Goal: Transaction & Acquisition: Download file/media

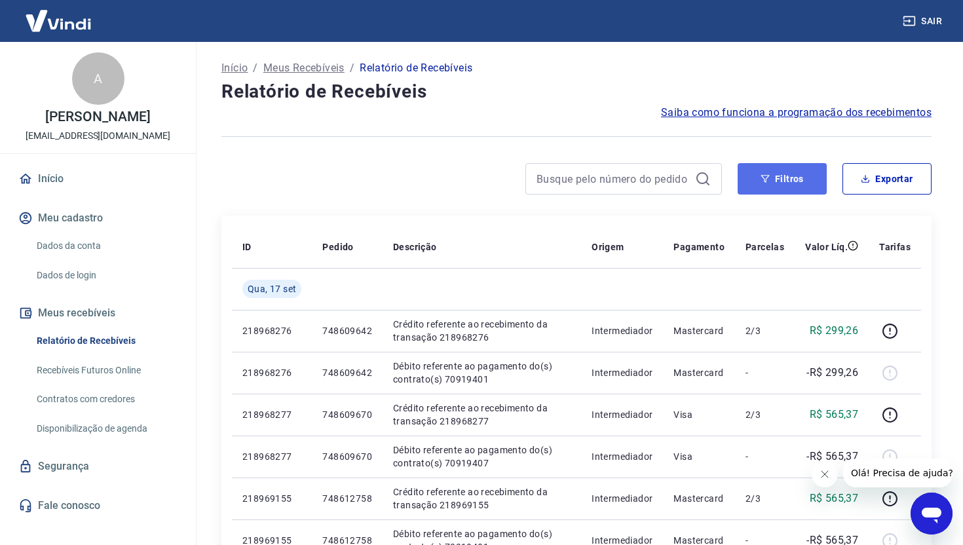
click at [779, 183] on button "Filtros" at bounding box center [781, 178] width 89 height 31
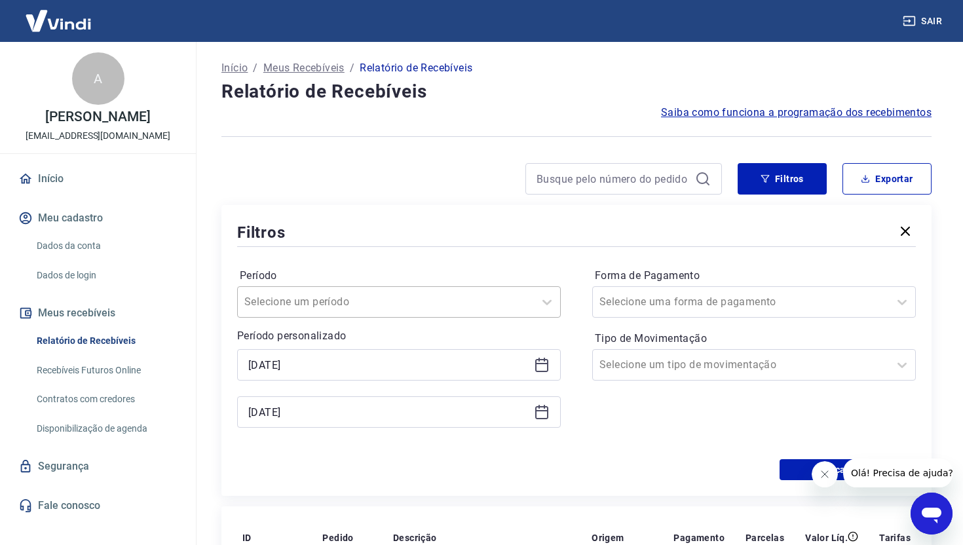
click at [487, 306] on div at bounding box center [385, 302] width 283 height 18
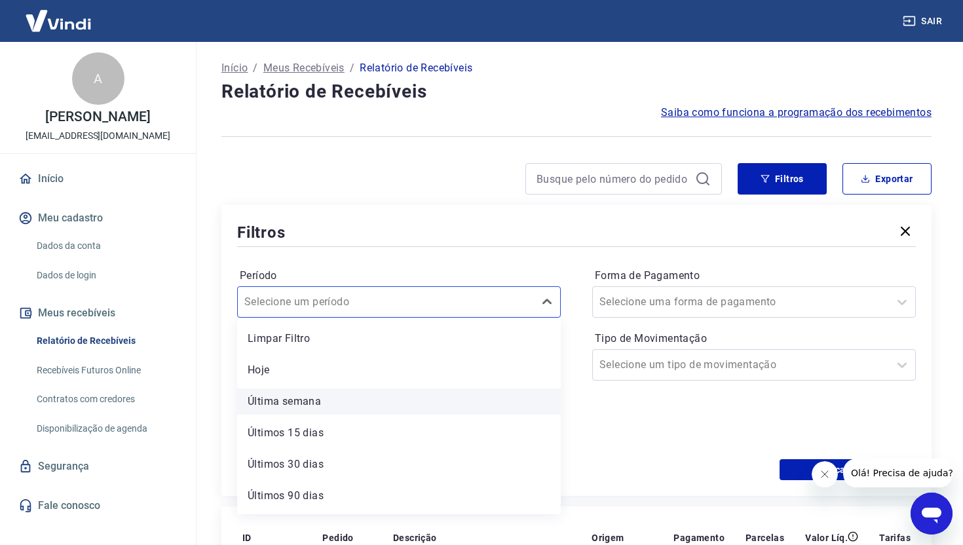
click at [431, 396] on div "Última semana" at bounding box center [399, 401] width 324 height 26
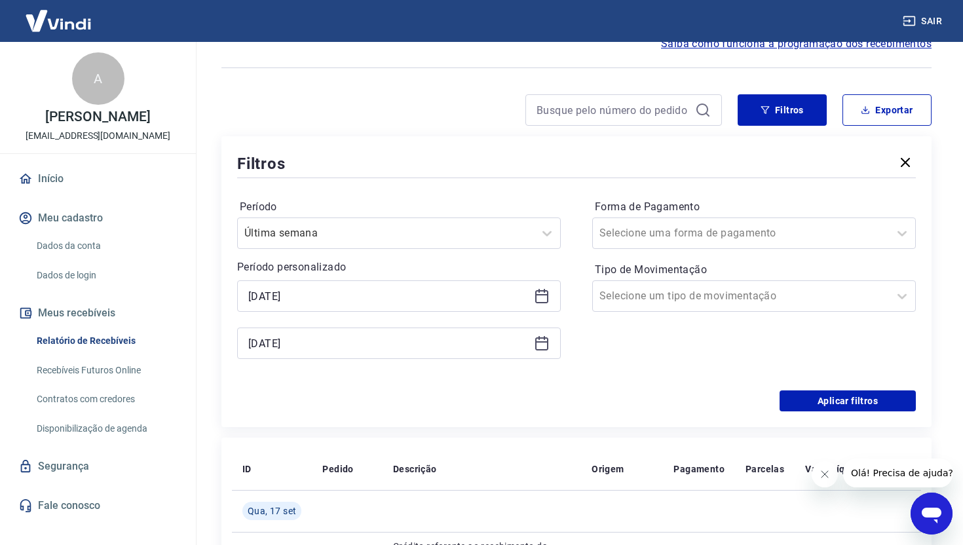
scroll to position [69, 0]
click at [853, 398] on button "Aplicar filtros" at bounding box center [847, 400] width 136 height 21
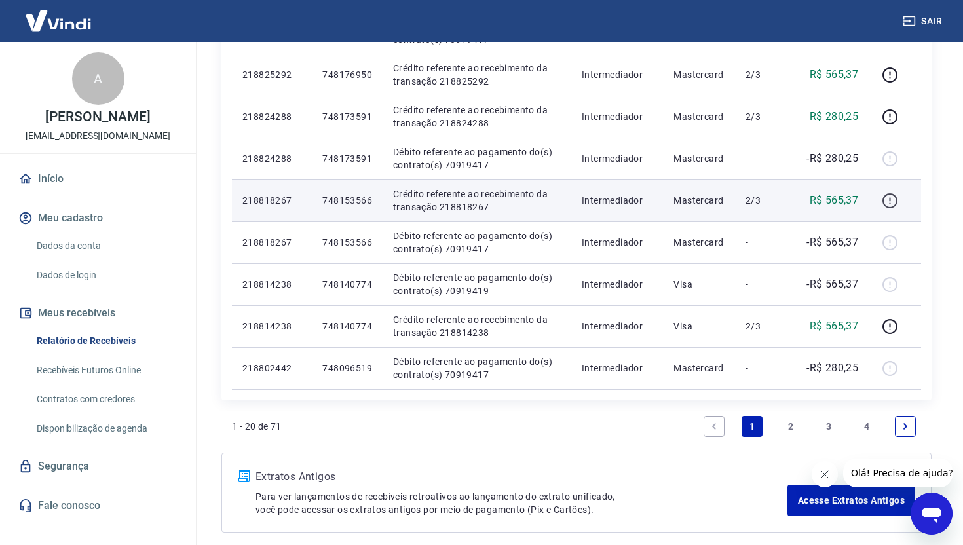
scroll to position [800, 0]
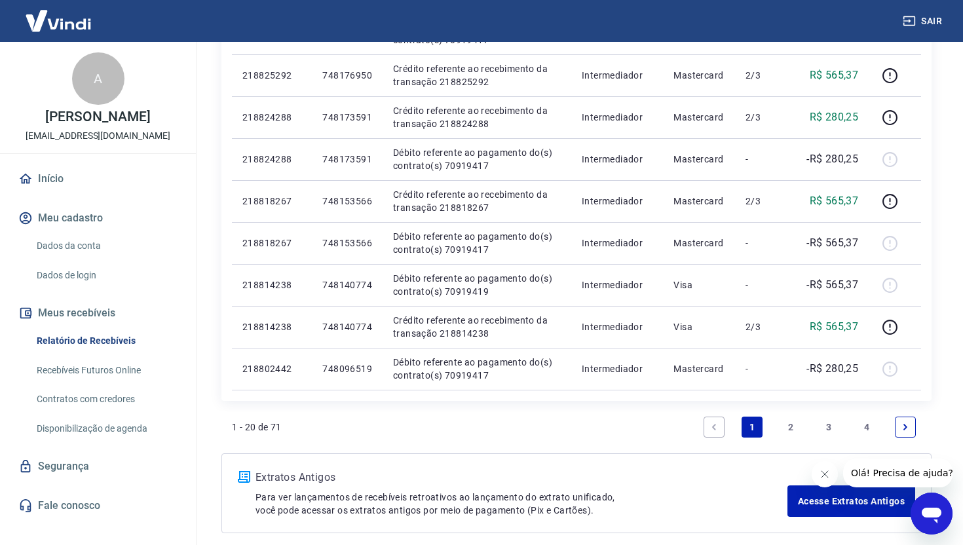
click at [786, 428] on link "2" at bounding box center [790, 426] width 21 height 21
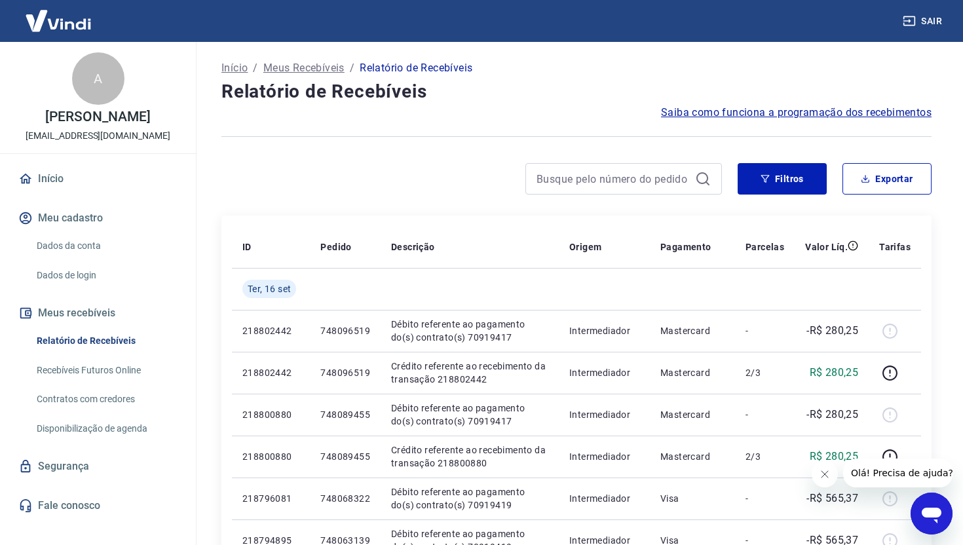
click at [826, 118] on span "Saiba como funciona a programação dos recebimentos" at bounding box center [796, 113] width 270 height 16
click at [86, 193] on link "Início" at bounding box center [98, 178] width 164 height 29
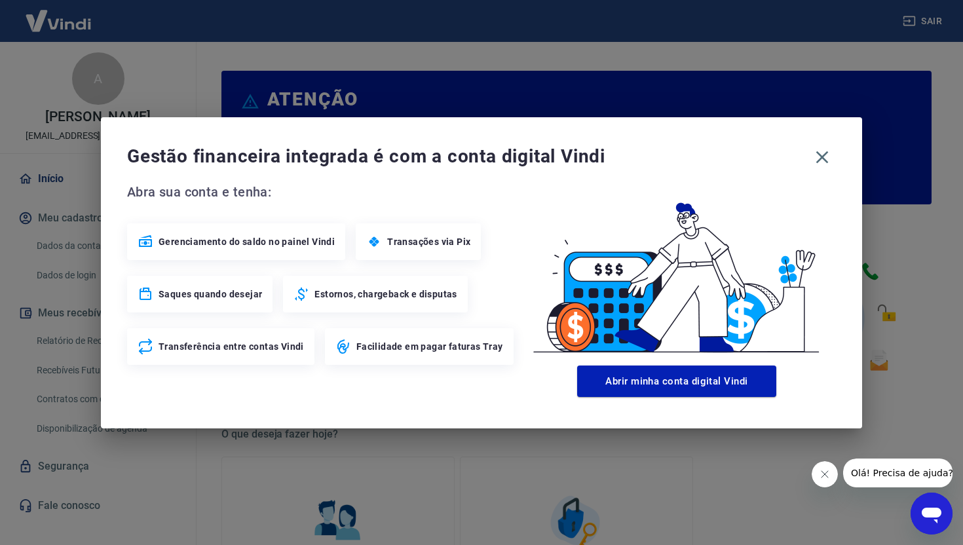
click at [295, 246] on span "Gerenciamento do saldo no painel Vindi" at bounding box center [246, 241] width 176 height 13
click at [821, 157] on icon "button" at bounding box center [822, 157] width 12 height 12
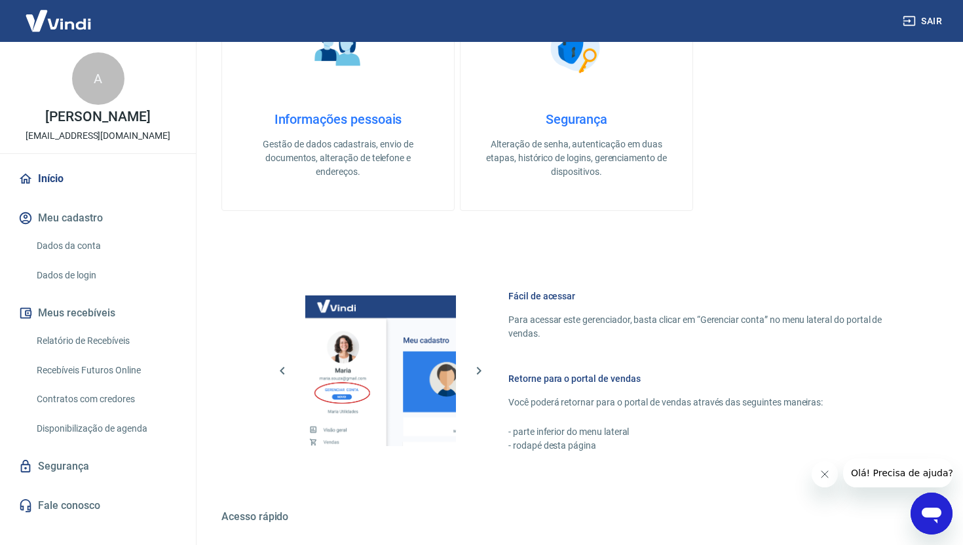
scroll to position [525, 0]
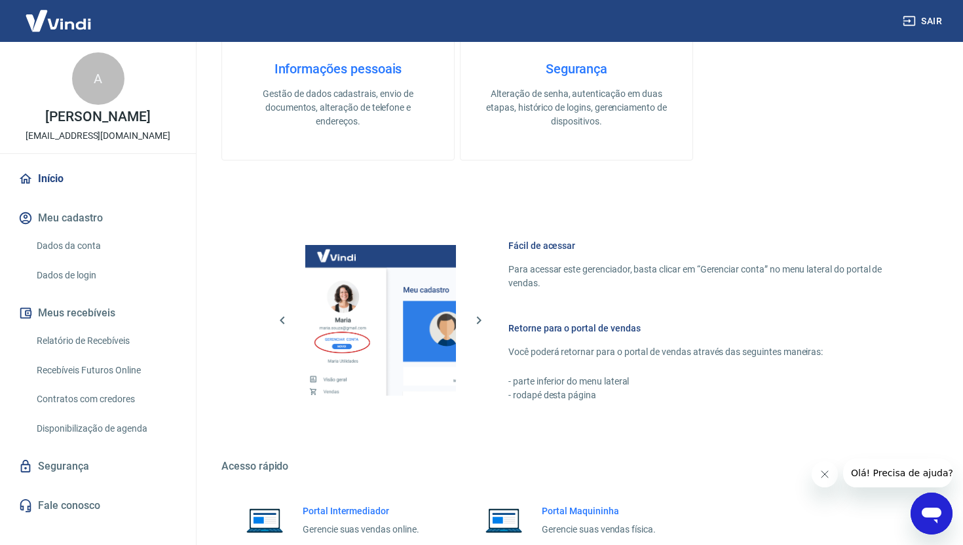
click at [360, 114] on p "Gestão de dados cadastrais, envio de documentos, alteração de telefone e endere…" at bounding box center [338, 107] width 190 height 41
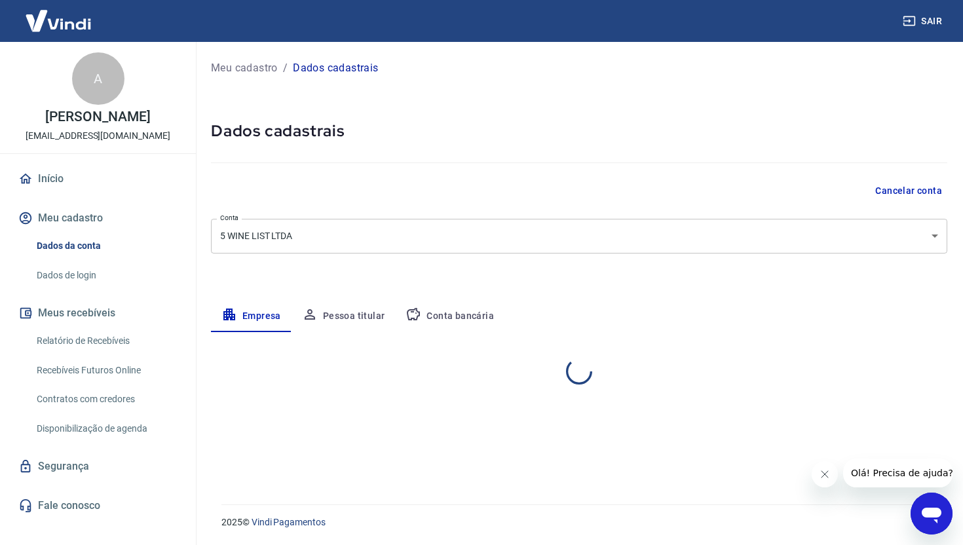
select select "SP"
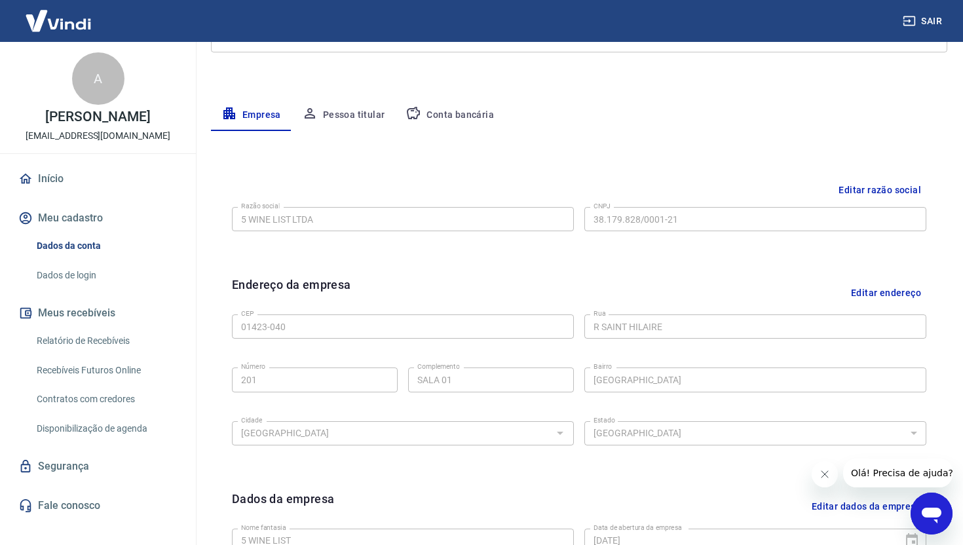
scroll to position [87, 0]
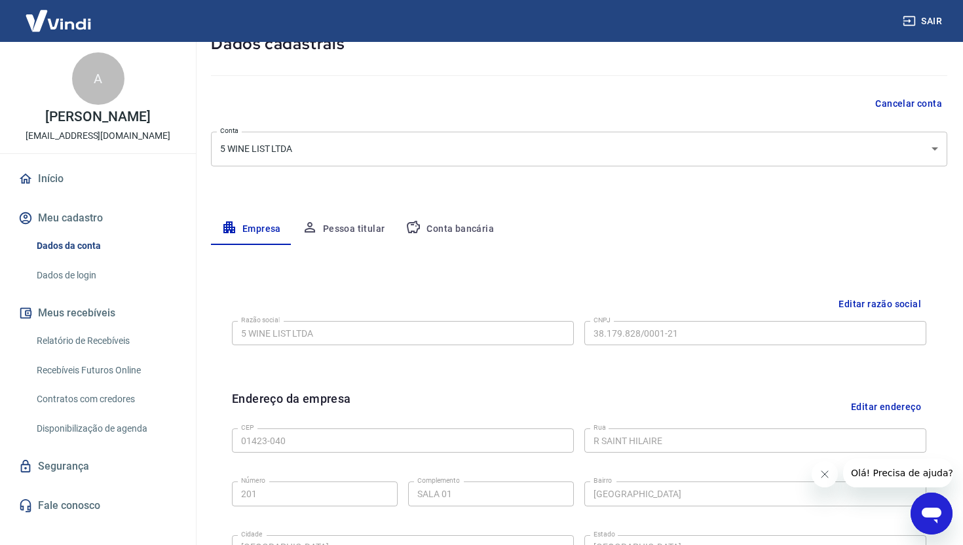
click at [423, 221] on button "Conta bancária" at bounding box center [449, 228] width 109 height 31
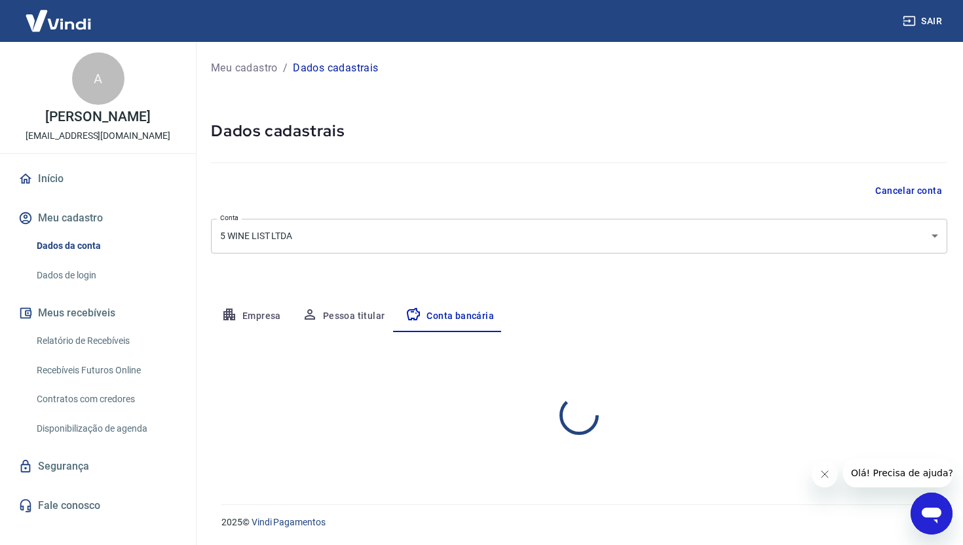
scroll to position [52, 0]
select select "1"
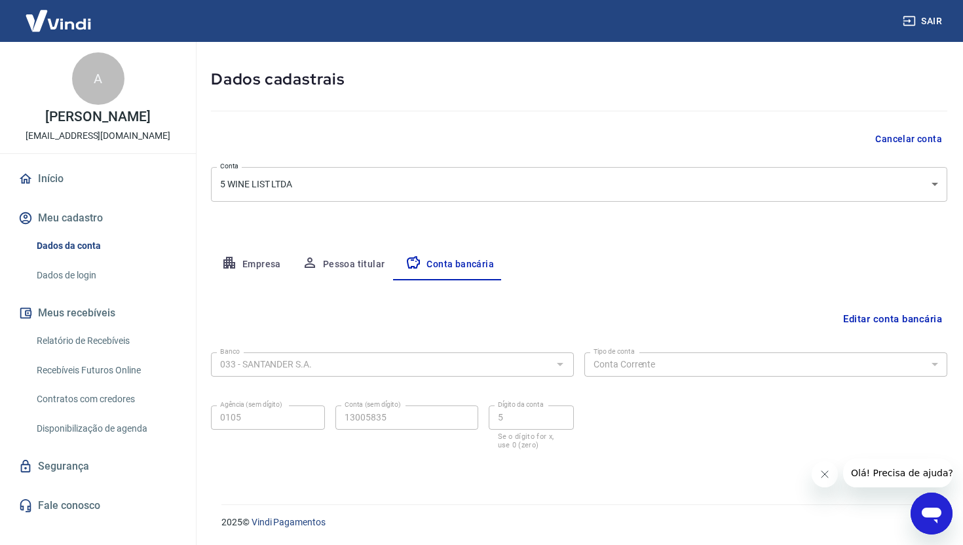
click at [89, 354] on link "Relatório de Recebíveis" at bounding box center [105, 340] width 149 height 27
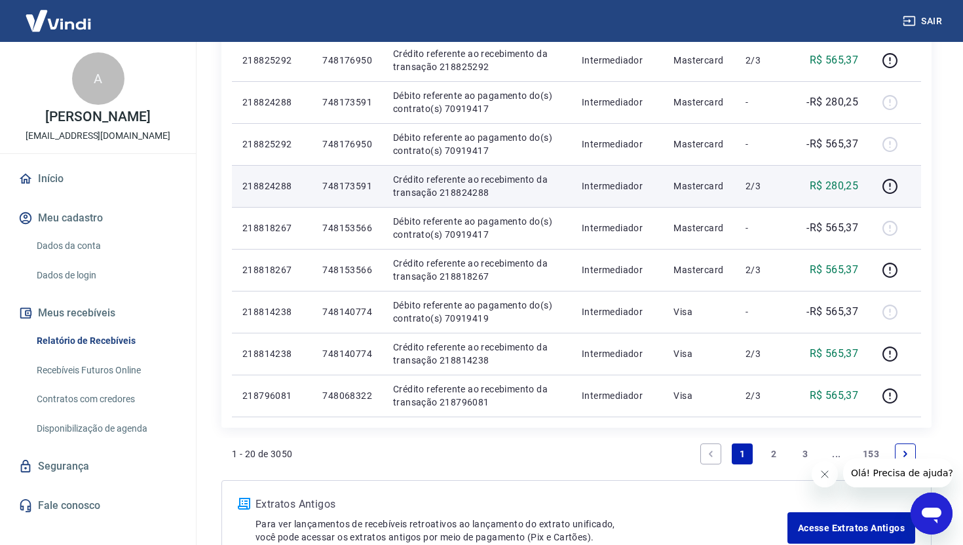
scroll to position [783, 0]
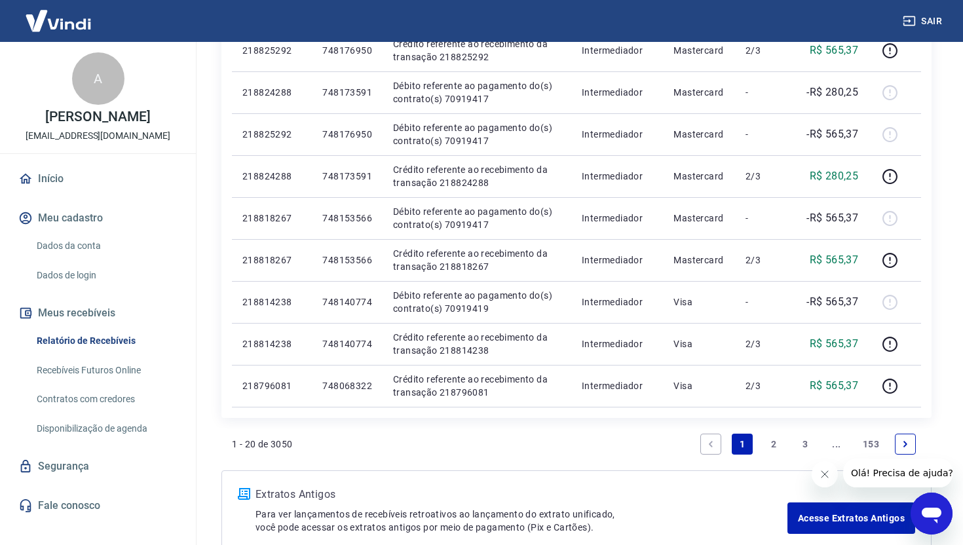
click at [773, 443] on link "2" at bounding box center [773, 444] width 21 height 21
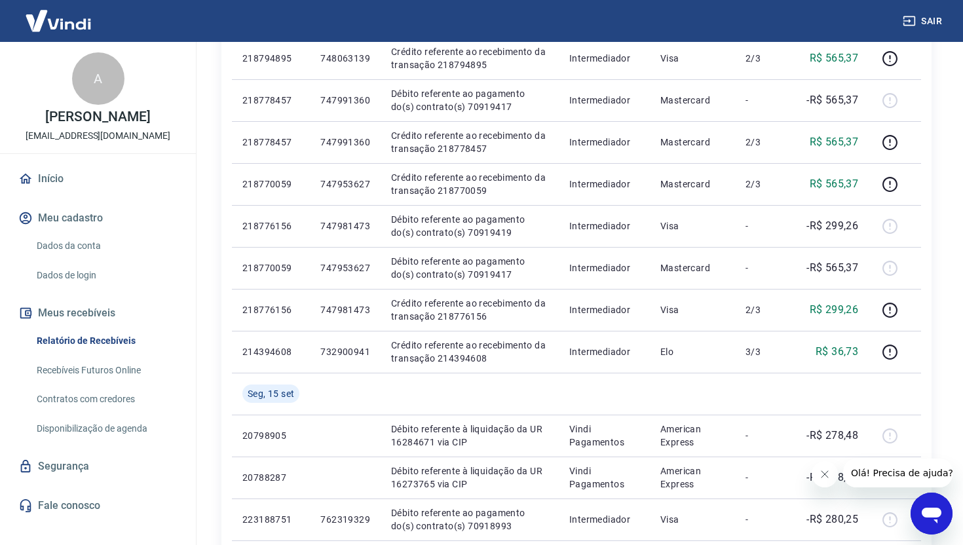
scroll to position [860, 0]
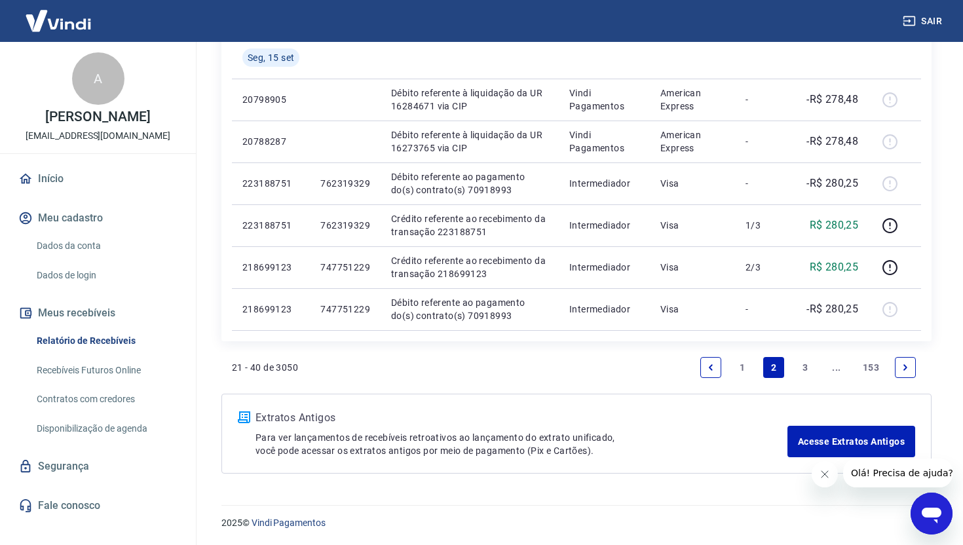
click at [917, 508] on div "Abrir janela de mensagens" at bounding box center [931, 513] width 39 height 39
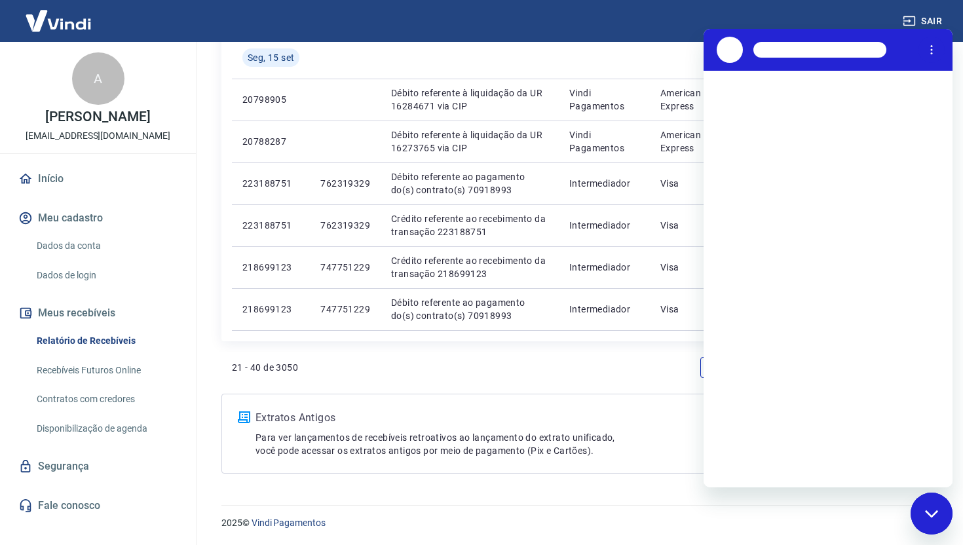
scroll to position [0, 0]
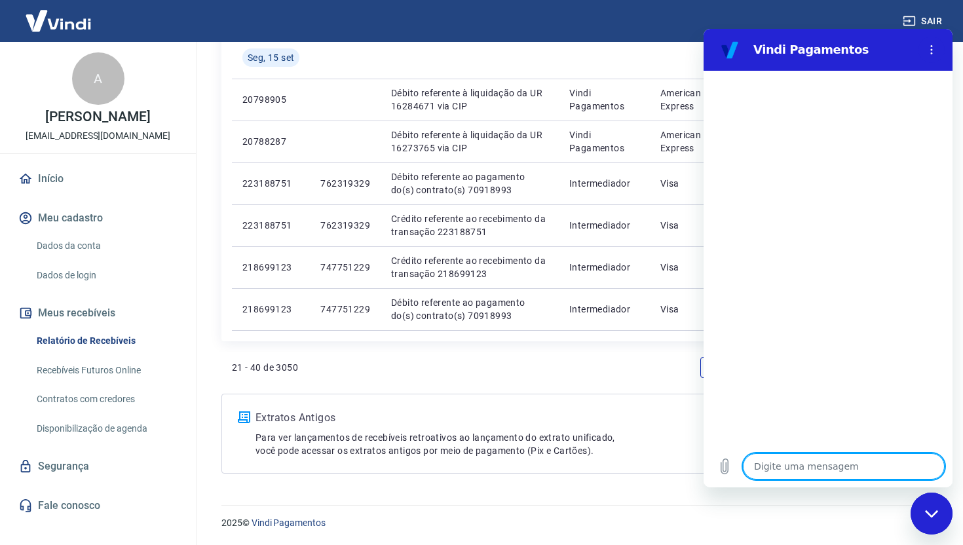
type textarea "F"
type textarea "x"
type textarea "Fa"
type textarea "x"
type textarea "Fal"
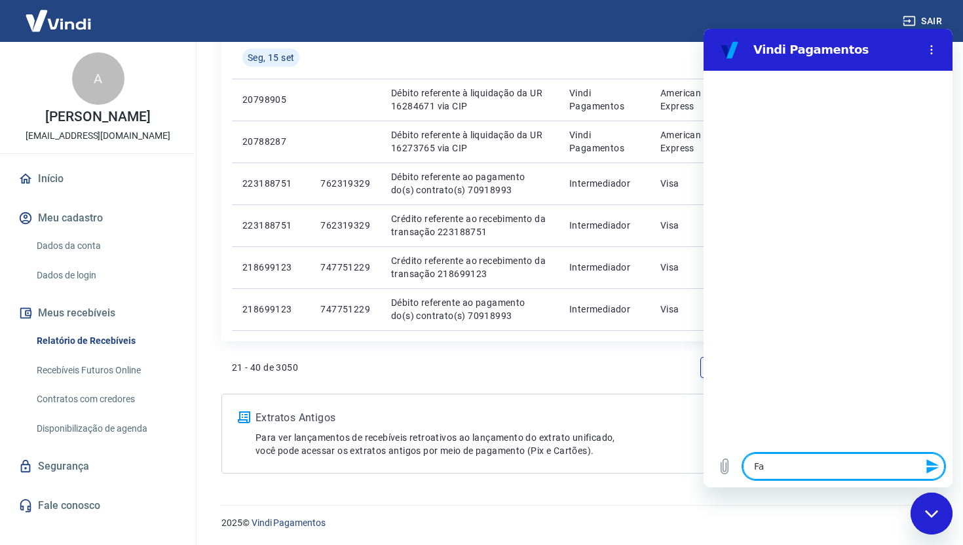
type textarea "x"
type textarea "Fala"
type textarea "x"
type textarea "Falar"
type textarea "x"
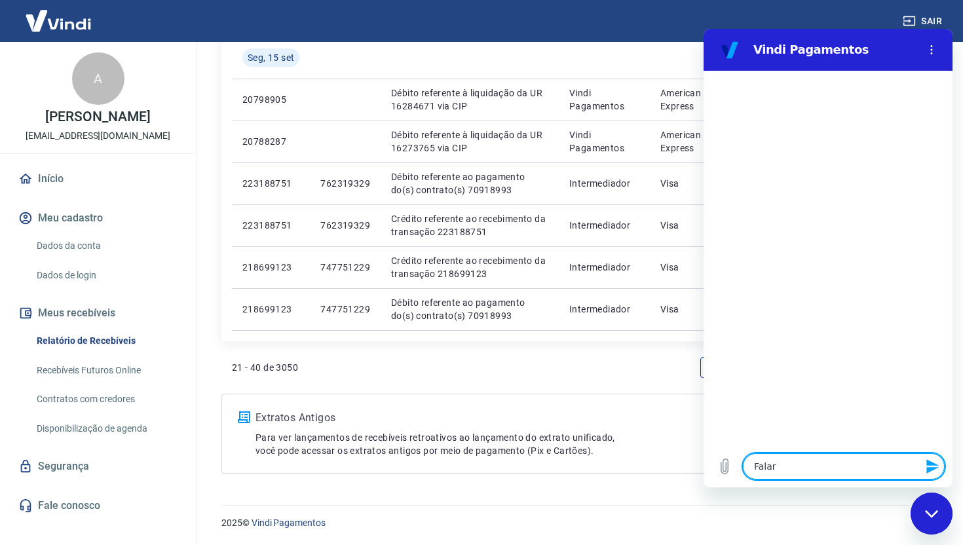
type textarea "Falar"
type textarea "x"
type textarea "Falar c"
type textarea "x"
type textarea "Falar co"
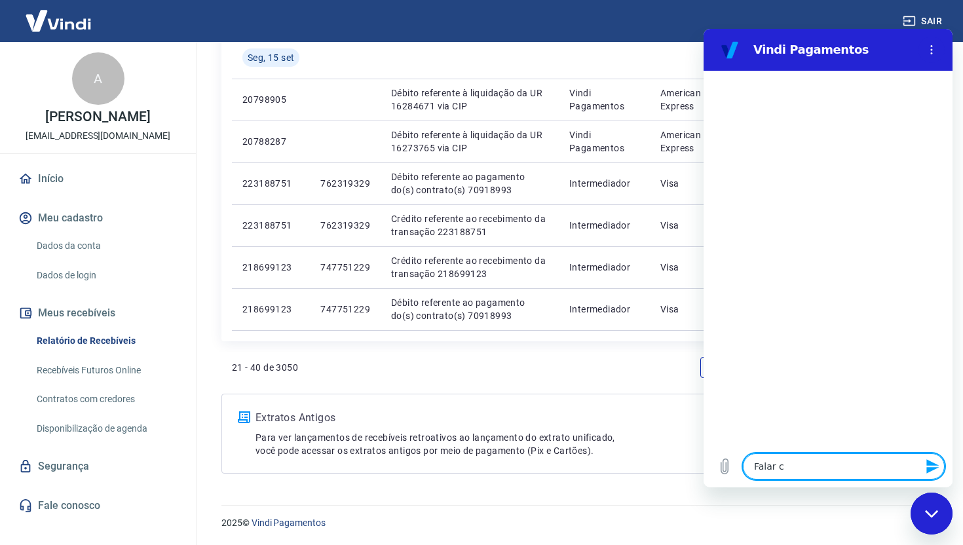
type textarea "x"
type textarea "Falar com"
type textarea "x"
type textarea "Falar com"
type textarea "x"
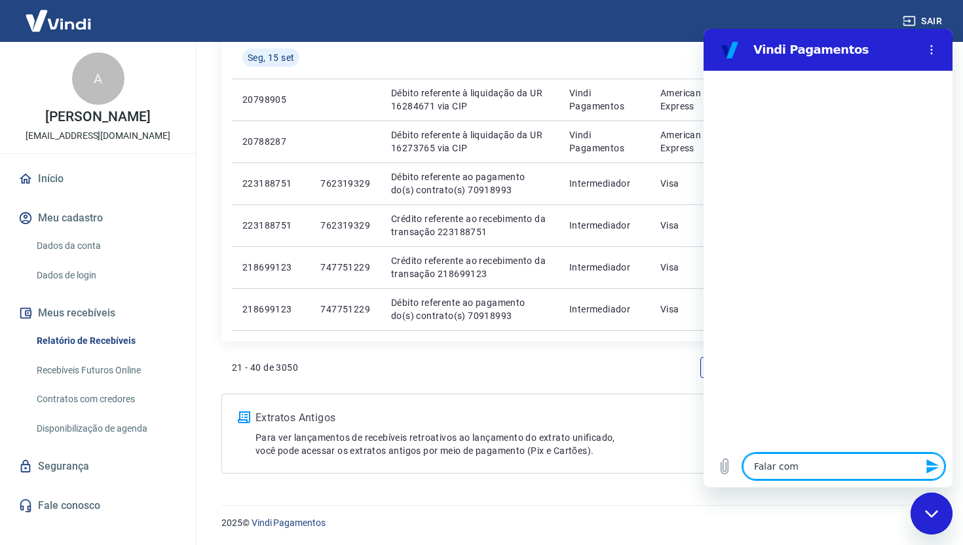
type textarea "Falar com a"
type textarea "x"
type textarea "Falar com at"
type textarea "x"
type textarea "Falar com ate"
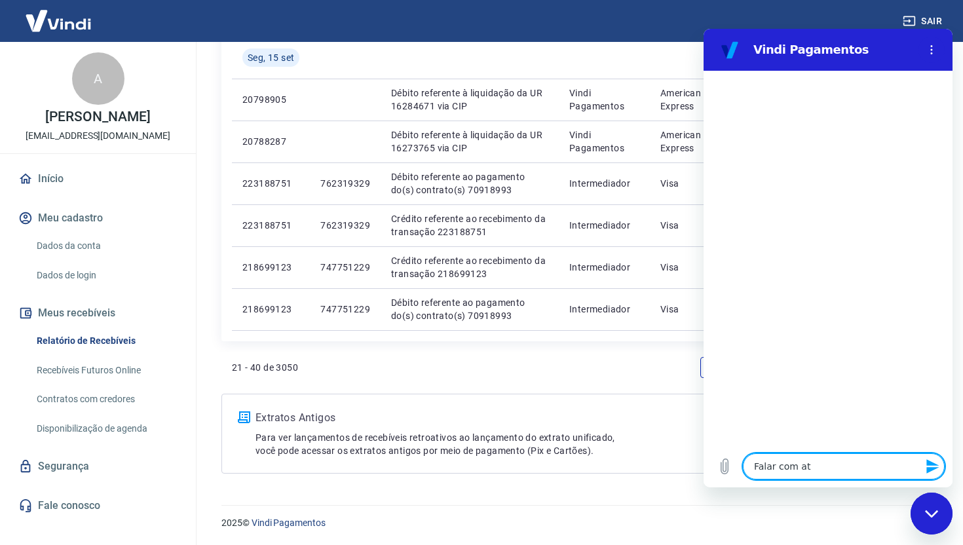
type textarea "x"
type textarea "Falar com aten"
type textarea "x"
type textarea "Falar com atend"
type textarea "x"
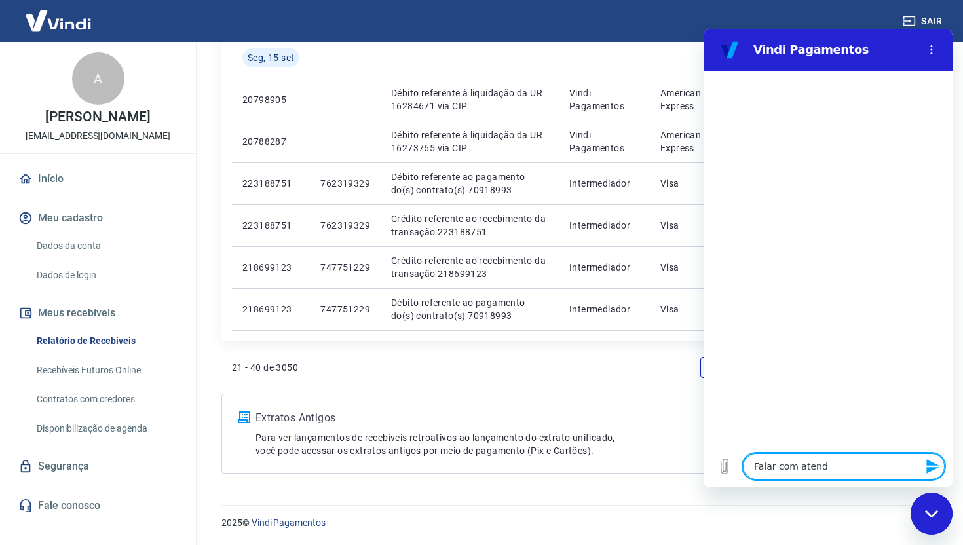
type textarea "Falar com atende"
type textarea "x"
type textarea "Falar com atenden"
type textarea "x"
type textarea "Falar com atendent"
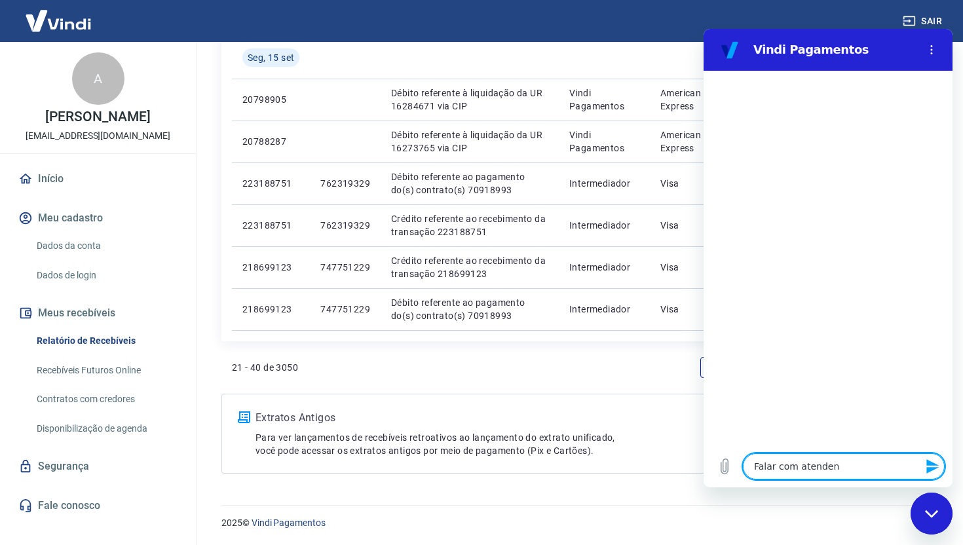
type textarea "x"
type textarea "Falar com atendente"
type textarea "x"
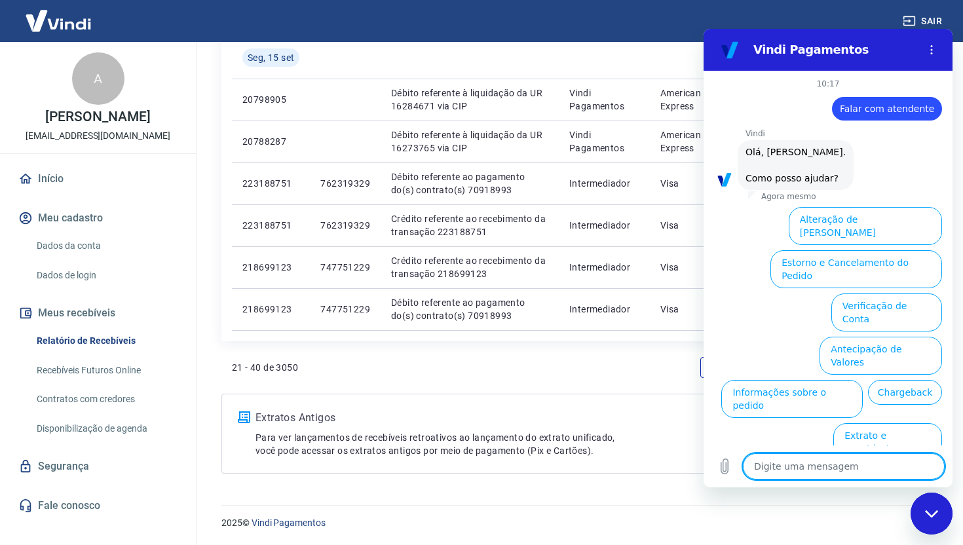
scroll to position [31, 0]
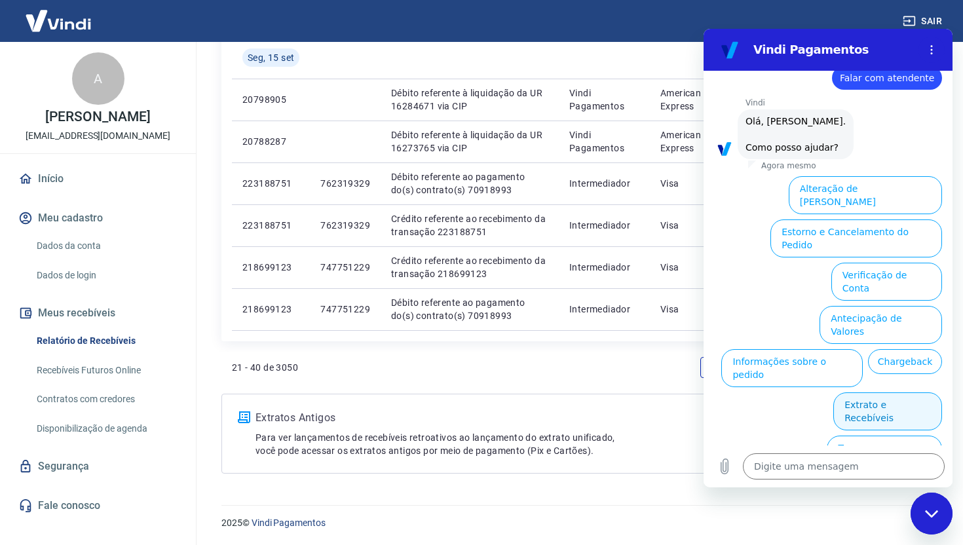
click at [893, 392] on button "Extrato e Recebíveis" at bounding box center [887, 411] width 109 height 38
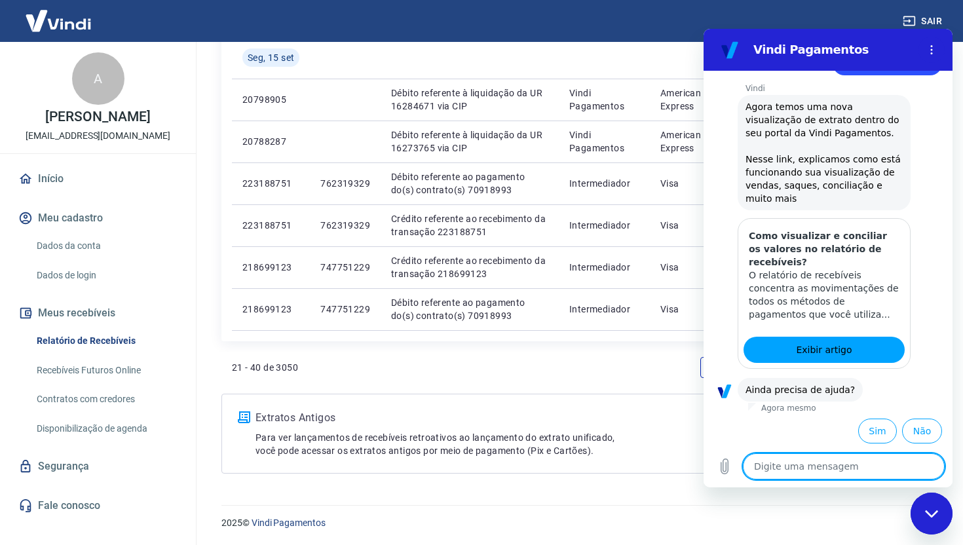
scroll to position [147, 0]
click at [880, 437] on button "Sim" at bounding box center [877, 429] width 39 height 25
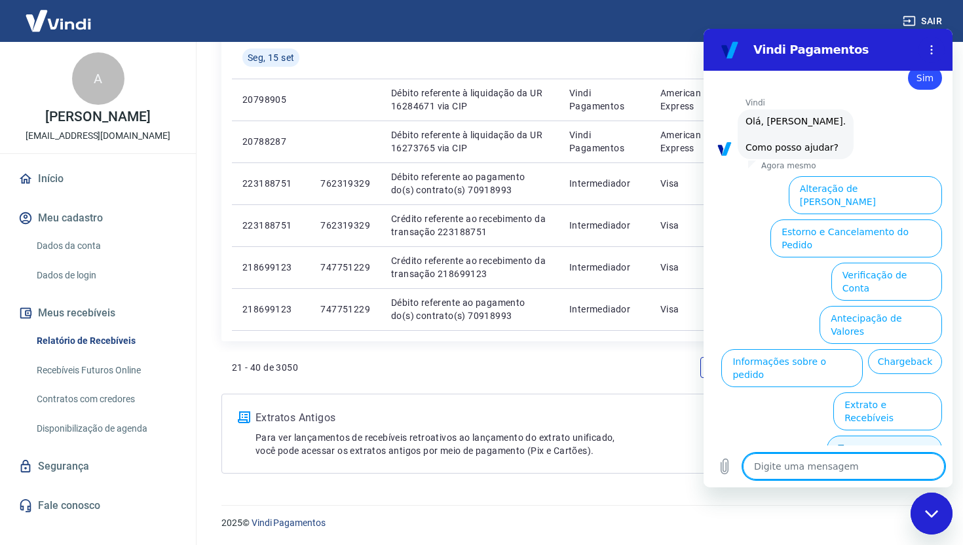
scroll to position [489, 0]
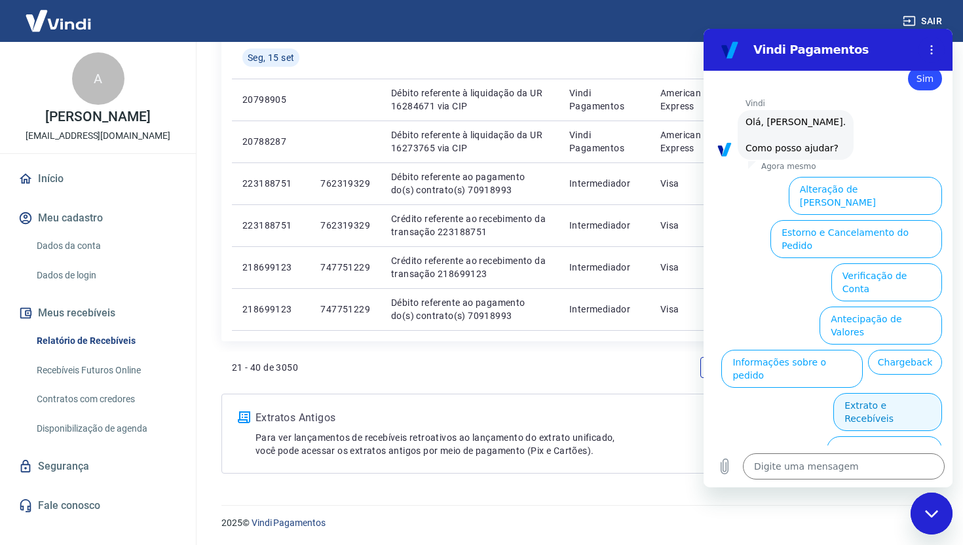
click at [908, 393] on button "Extrato e Recebíveis" at bounding box center [887, 412] width 109 height 38
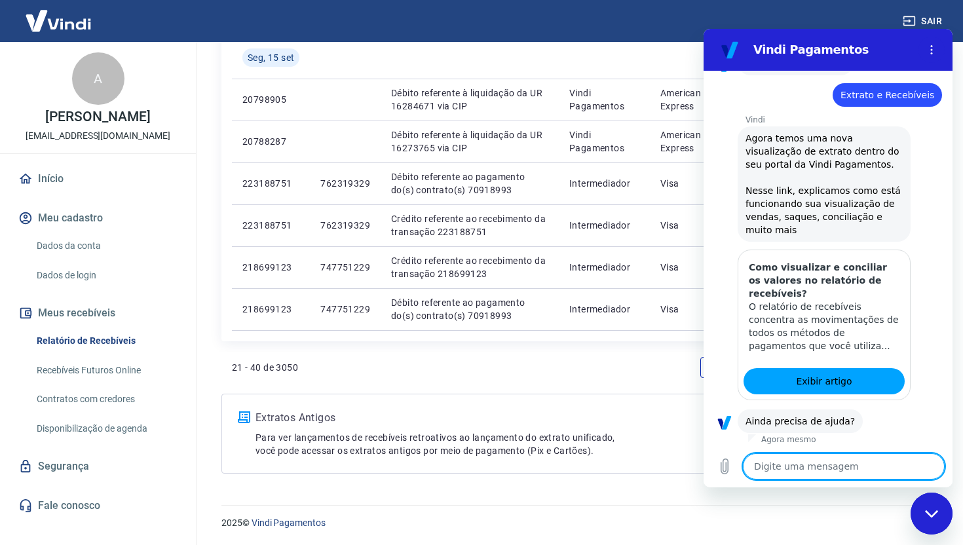
scroll to position [606, 0]
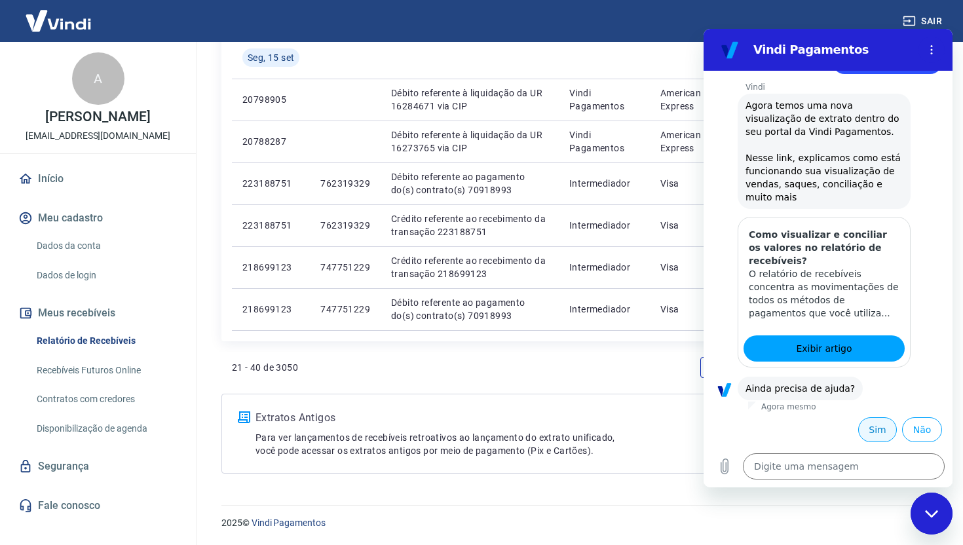
click at [865, 423] on button "Sim" at bounding box center [877, 429] width 39 height 25
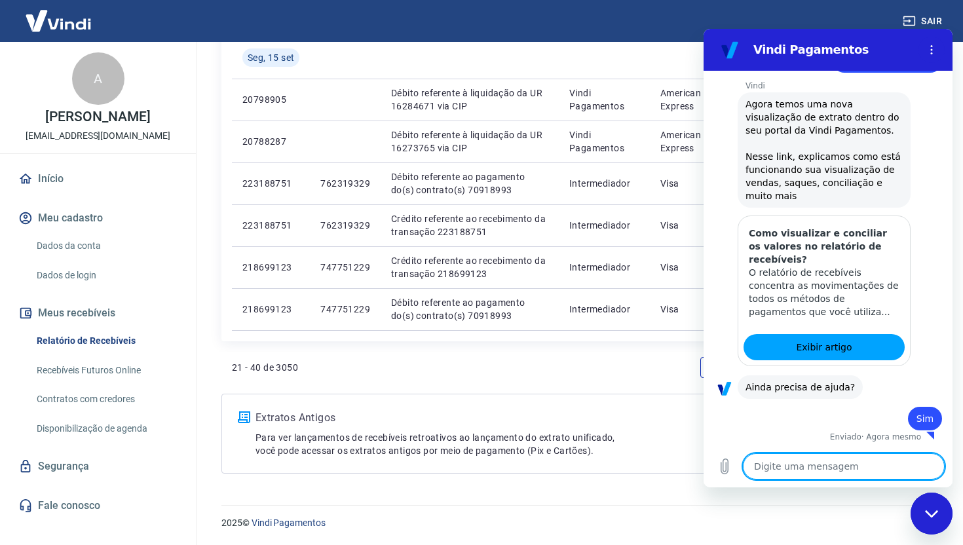
type textarea "x"
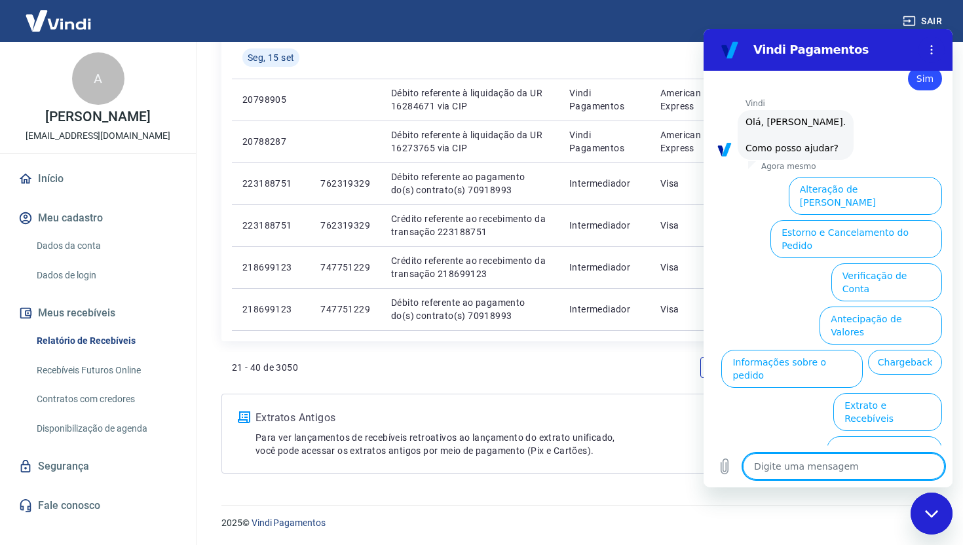
scroll to position [948, 0]
click at [840, 465] on textarea at bounding box center [844, 466] width 202 height 26
type textarea "a"
type textarea "x"
type textarea "at"
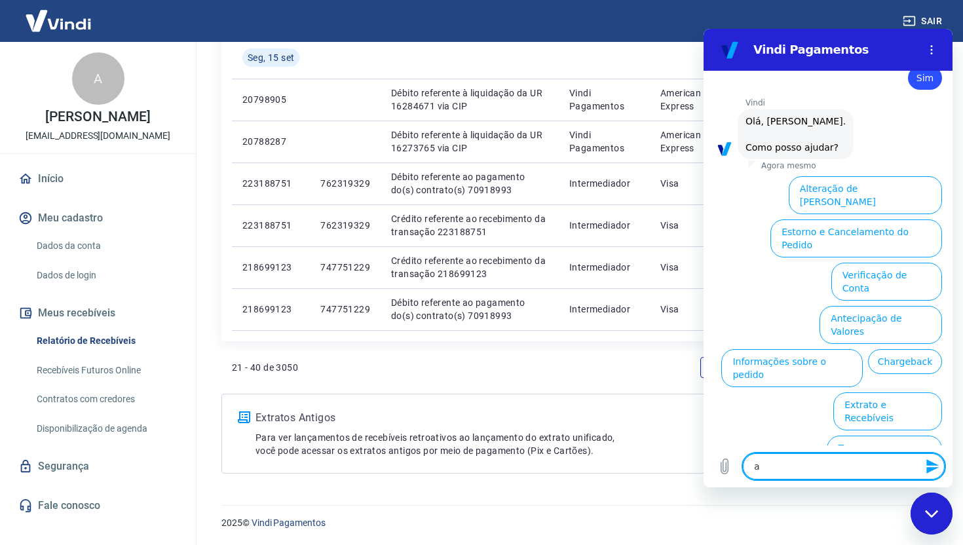
type textarea "x"
type textarea "ate"
type textarea "x"
type textarea "aten"
type textarea "x"
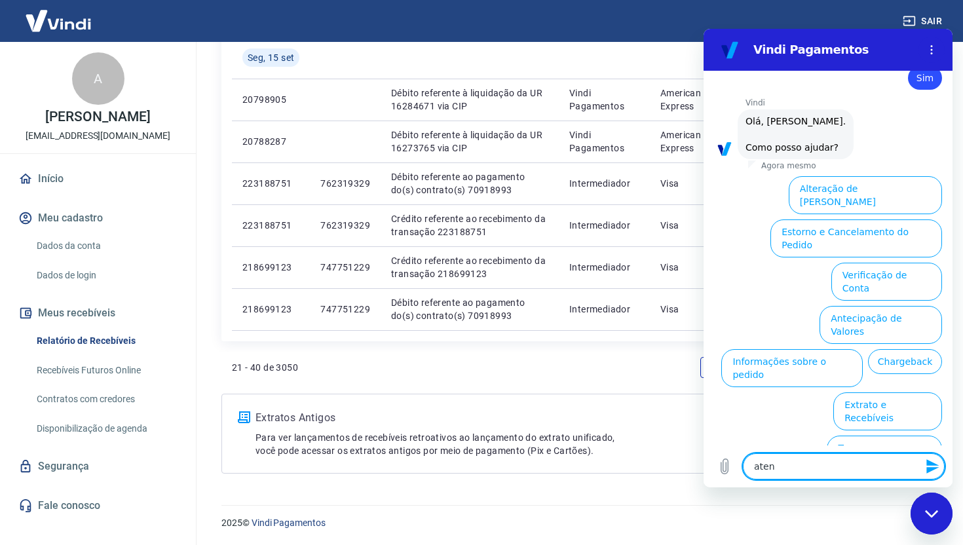
type textarea "atend"
type textarea "x"
type textarea "atende"
type textarea "x"
type textarea "atenden"
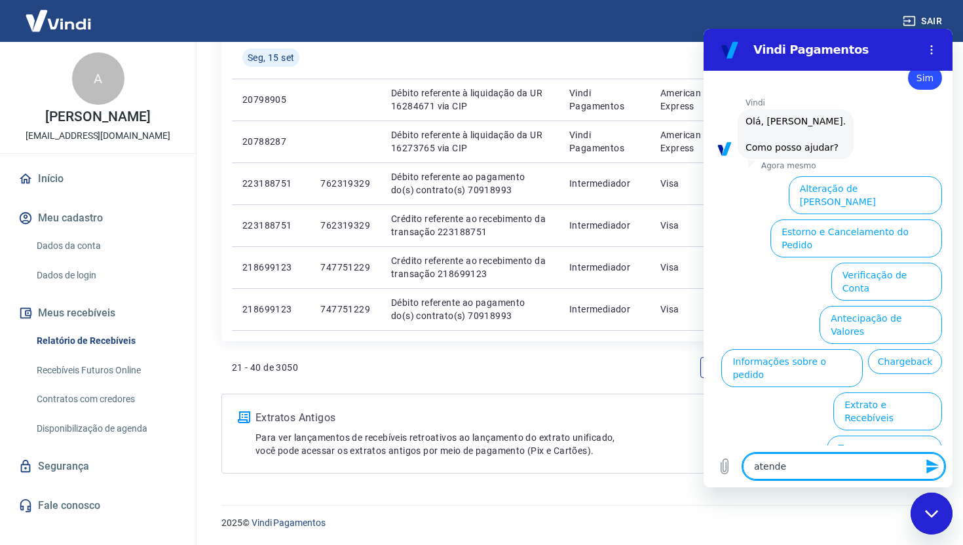
type textarea "x"
type textarea "atendent"
type textarea "x"
type textarea "atendente"
type textarea "x"
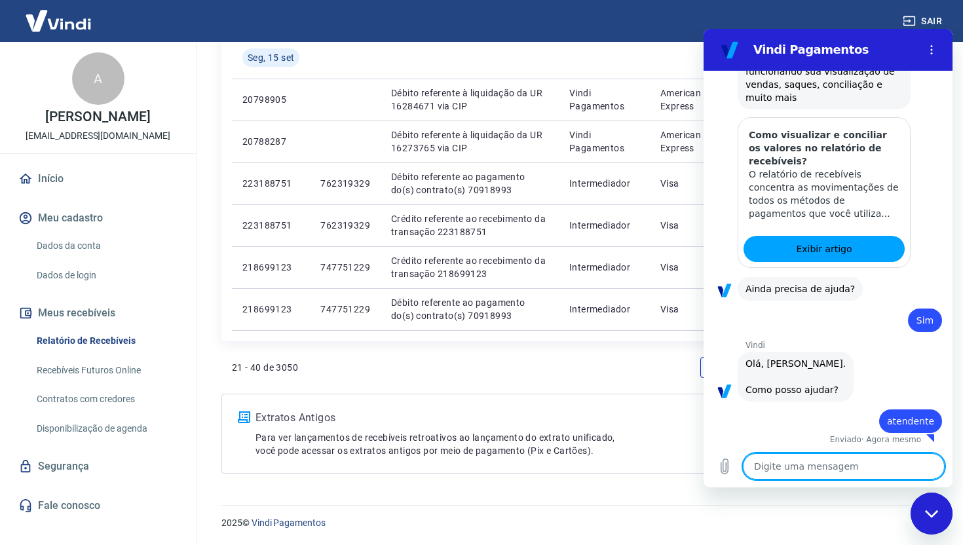
type textarea "x"
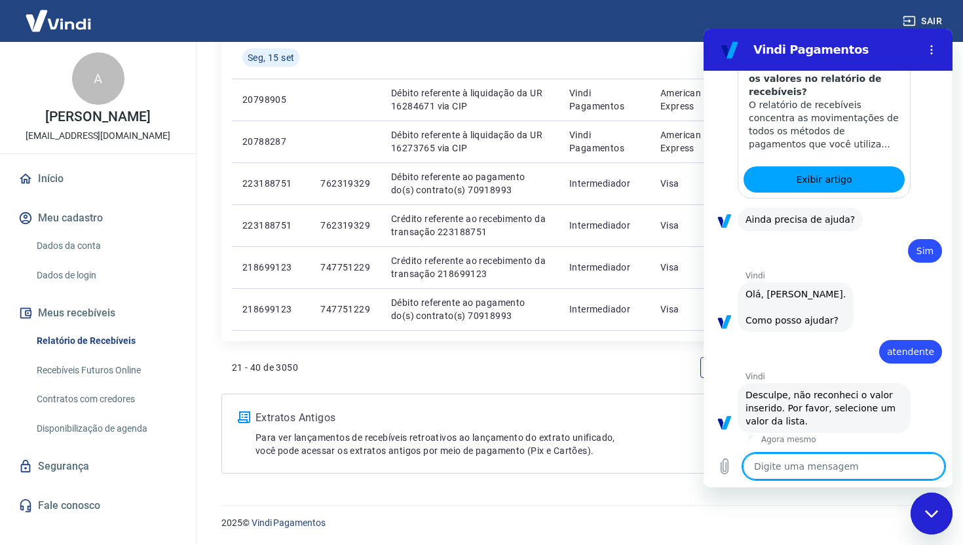
scroll to position [777, 0]
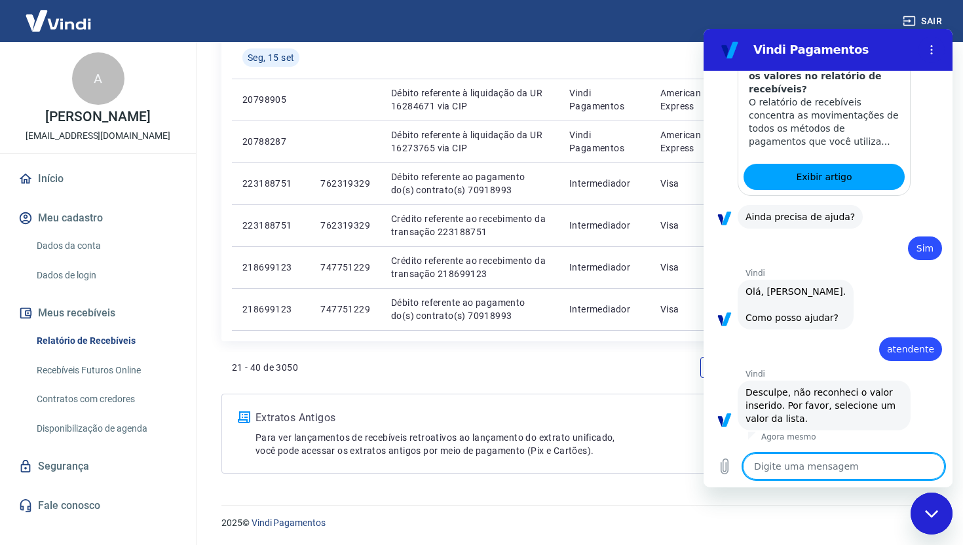
type textarea "a"
type textarea "x"
type textarea "at"
type textarea "x"
type textarea "ate"
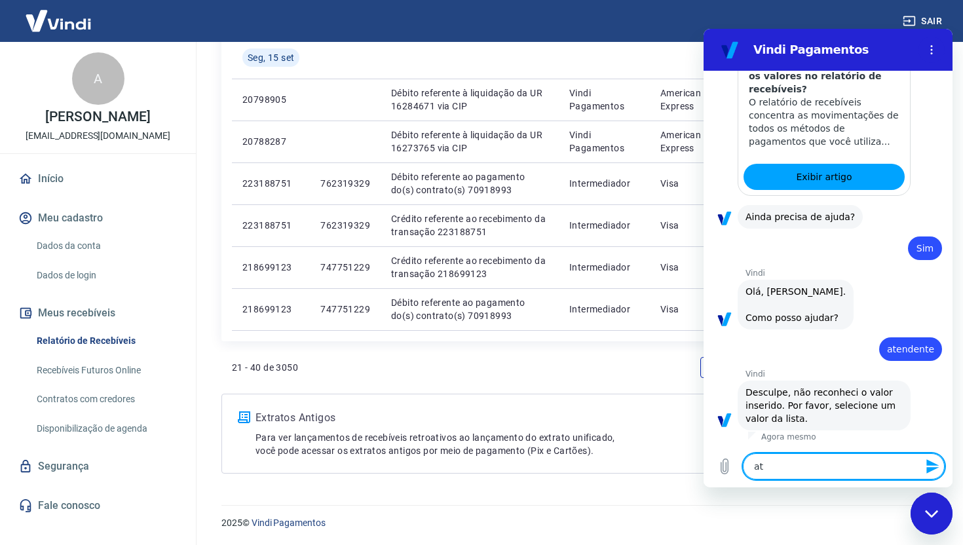
type textarea "x"
type textarea "atem"
type textarea "x"
type textarea "atemd"
type textarea "x"
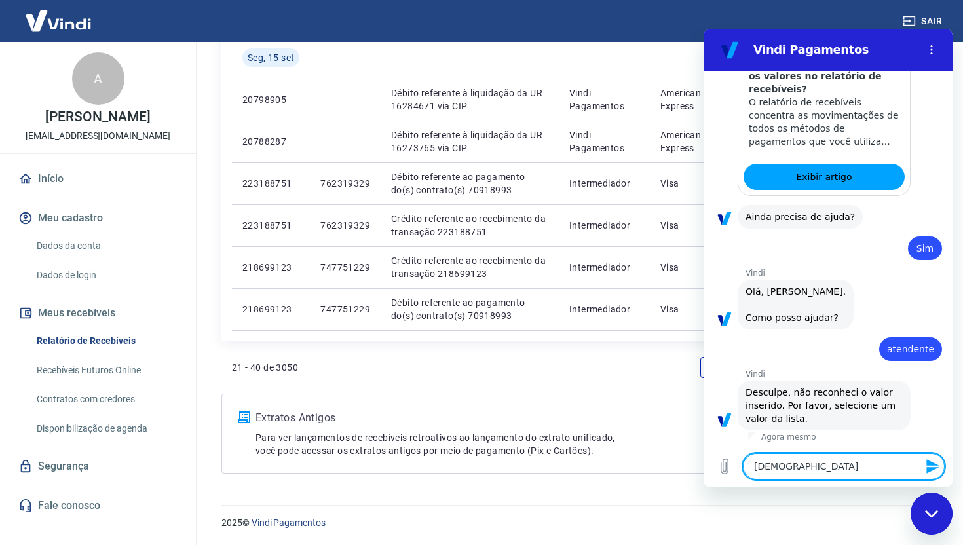
type textarea "atemde"
type textarea "x"
type textarea "atemdem"
type textarea "x"
type textarea "atemdemt"
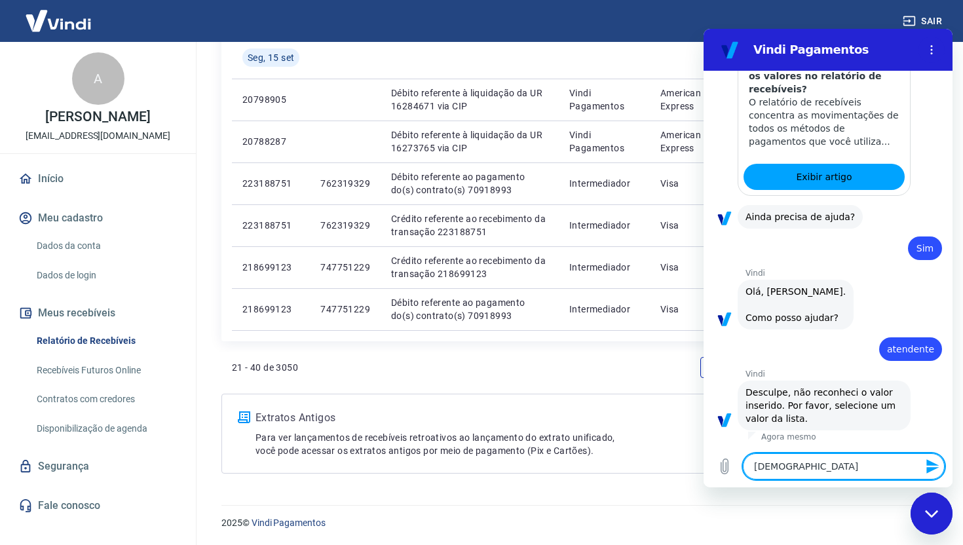
type textarea "x"
type textarea "atemdemte"
type textarea "x"
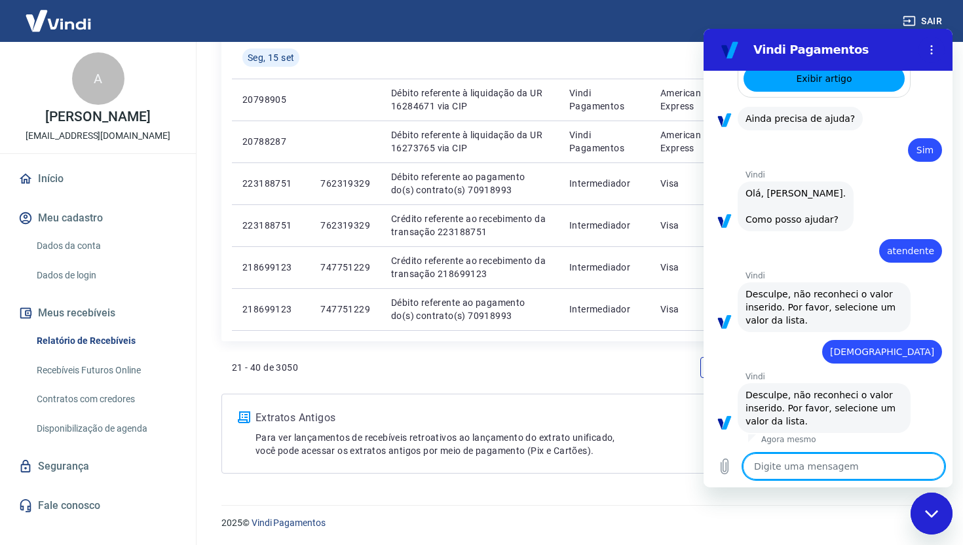
scroll to position [878, 0]
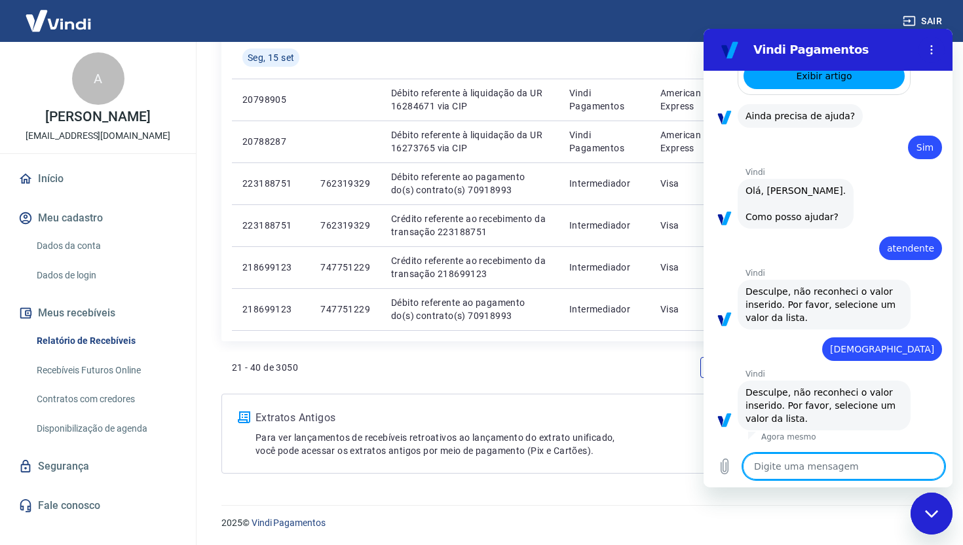
click at [564, 361] on div "21 - 40 de 3050 1 2 3 ... 153" at bounding box center [576, 367] width 689 height 31
click at [64, 517] on link "Fale conosco" at bounding box center [98, 505] width 164 height 29
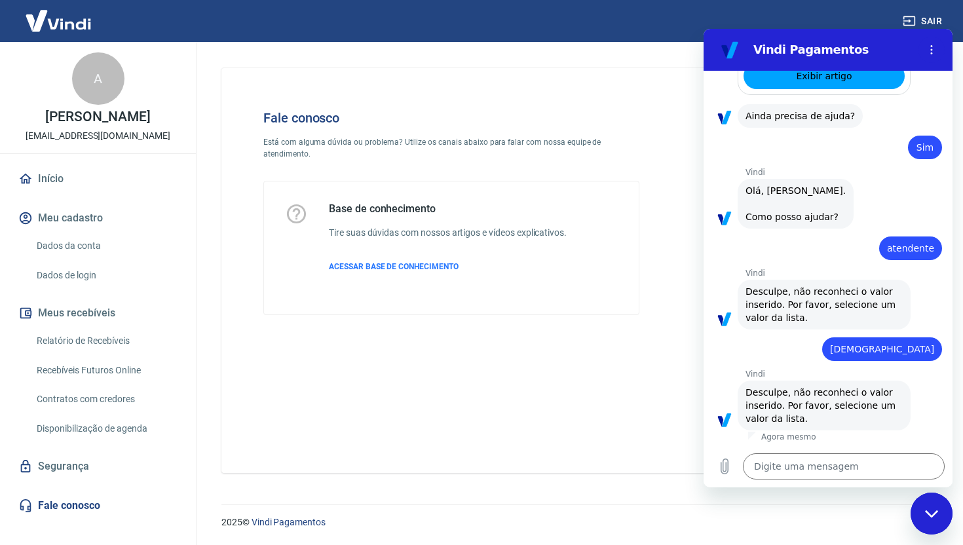
click at [602, 51] on div "Fale conosco Está com alguma dúvida ou problema? Utilize os canais abaixo para …" at bounding box center [576, 265] width 741 height 447
click at [925, 45] on button "Menu de opções" at bounding box center [931, 50] width 26 height 26
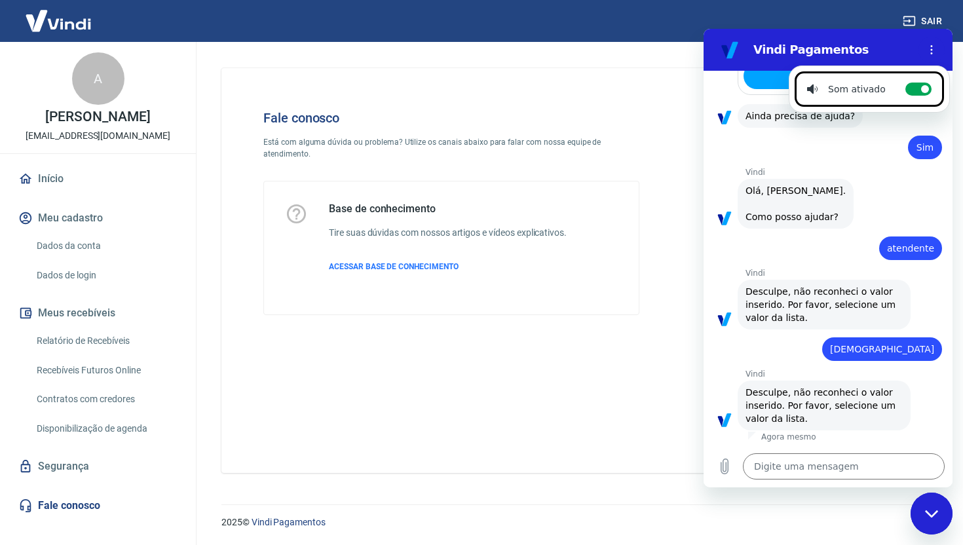
click at [925, 528] on div "Fechar janela de mensagens" at bounding box center [931, 513] width 39 height 39
type textarea "x"
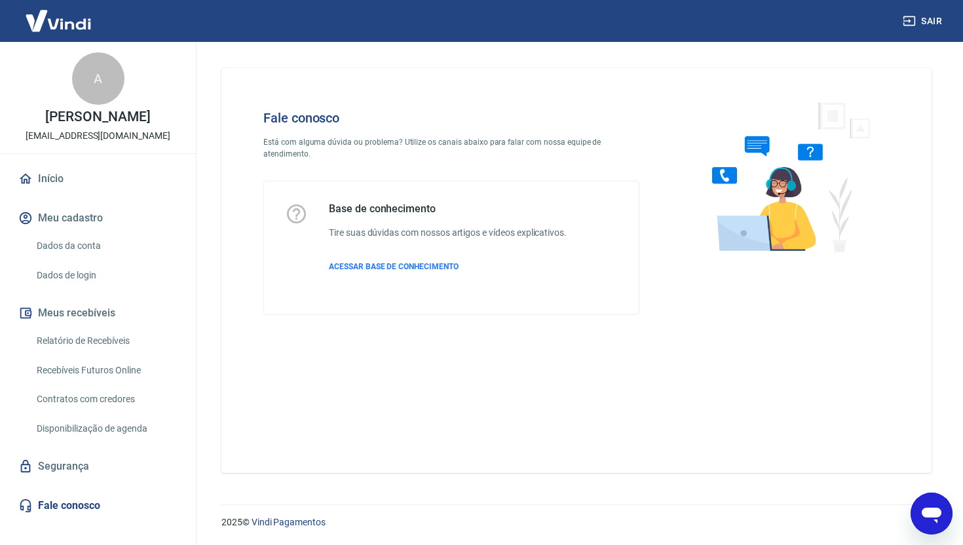
click at [725, 176] on img at bounding box center [785, 176] width 199 height 175
click at [813, 151] on img at bounding box center [785, 176] width 199 height 175
click at [770, 155] on img at bounding box center [785, 176] width 199 height 175
click at [366, 262] on span "ACESSAR BASE DE CONHECIMENTO" at bounding box center [394, 266] width 130 height 9
click at [103, 442] on link "Disponibilização de agenda" at bounding box center [105, 428] width 149 height 27
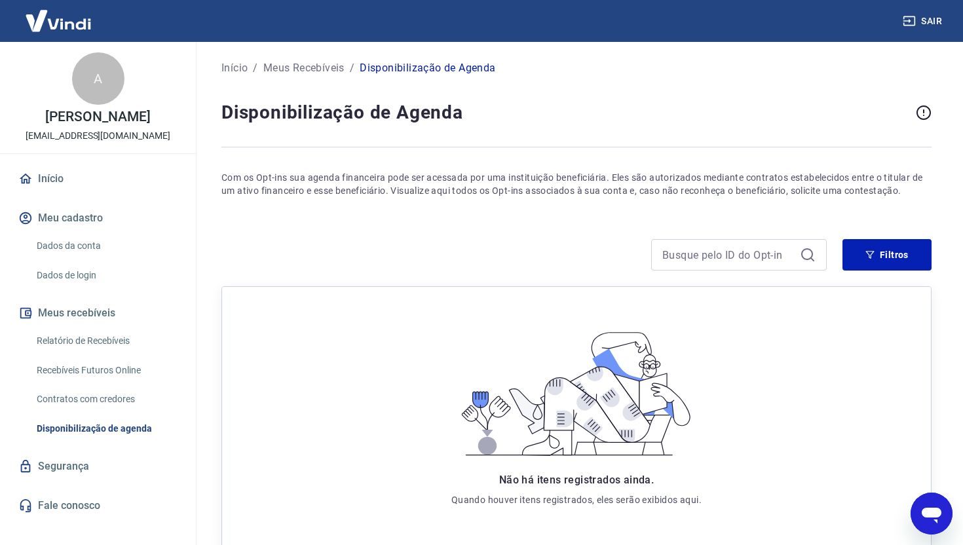
click at [84, 353] on link "Relatório de Recebíveis" at bounding box center [105, 340] width 149 height 27
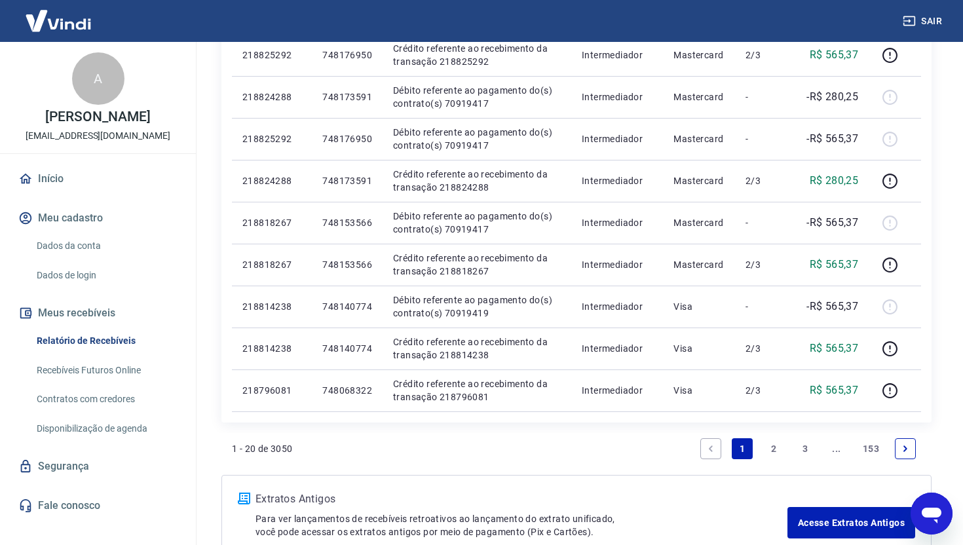
scroll to position [780, 0]
click at [773, 446] on link "2" at bounding box center [773, 447] width 21 height 21
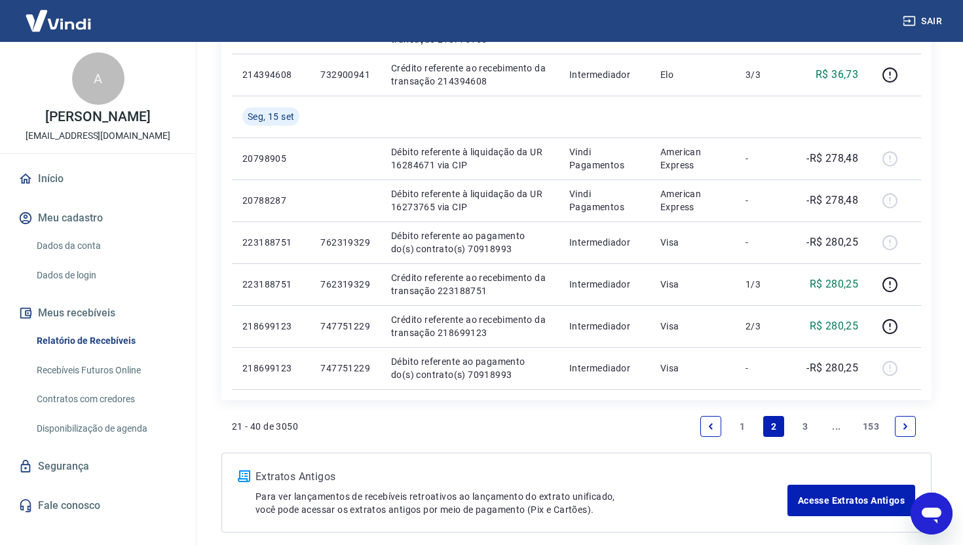
scroll to position [800, 0]
click at [802, 427] on link "3" at bounding box center [804, 426] width 21 height 21
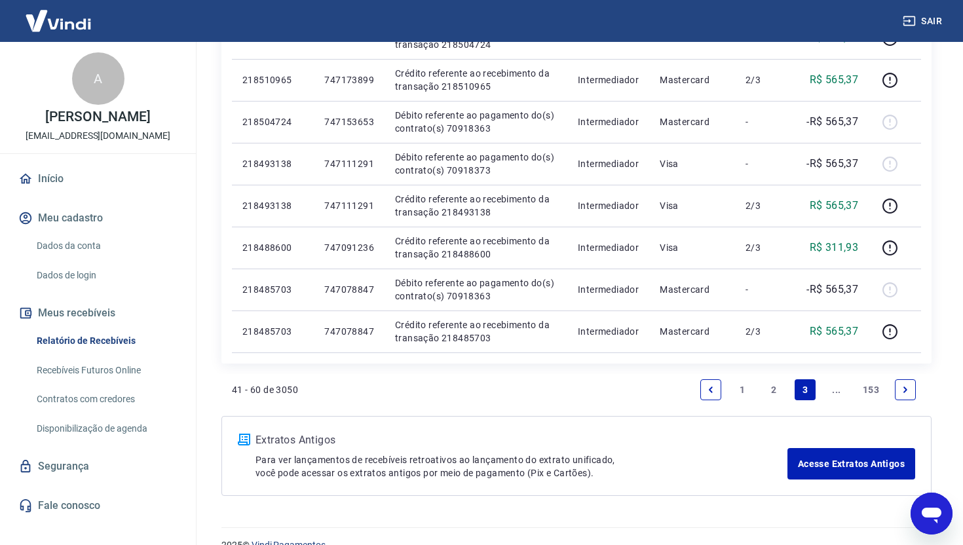
scroll to position [860, 0]
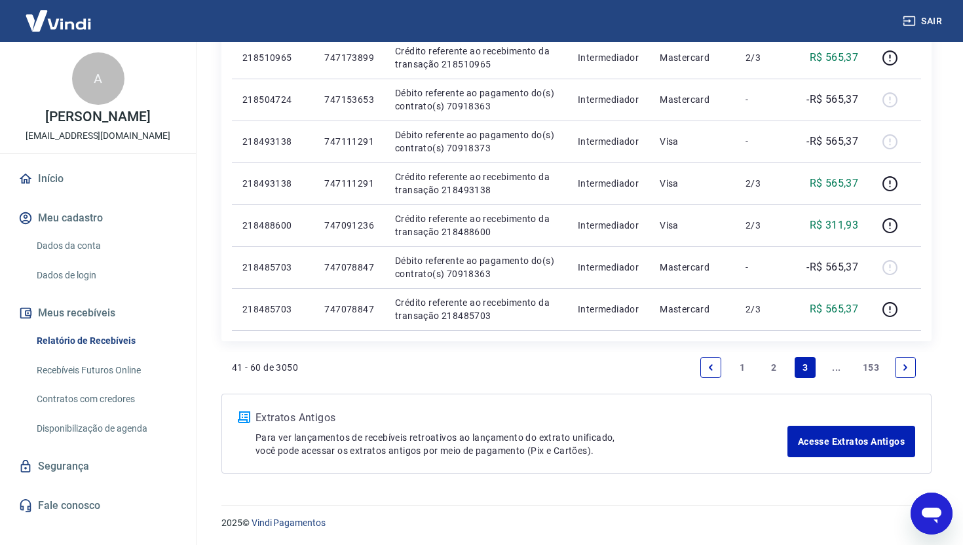
click at [912, 369] on link "Next page" at bounding box center [905, 367] width 21 height 21
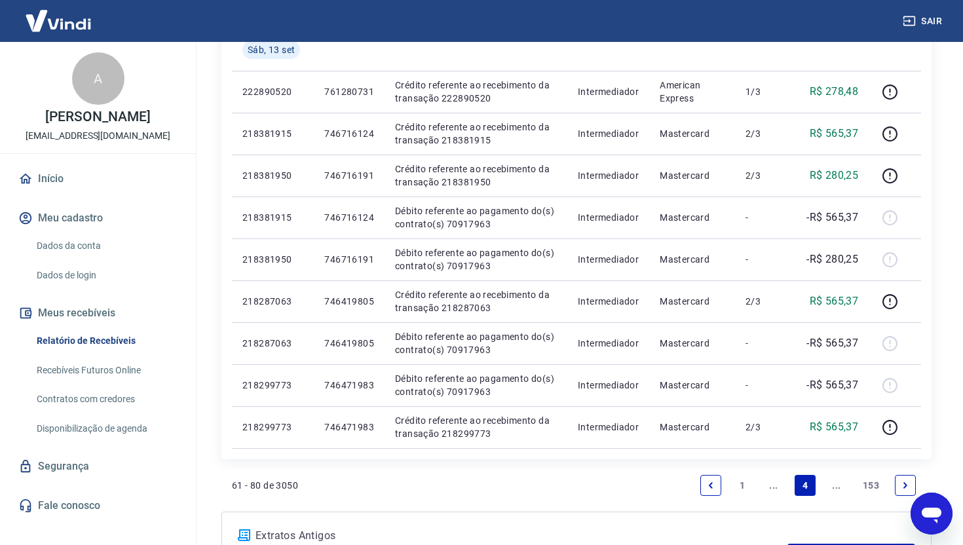
scroll to position [860, 0]
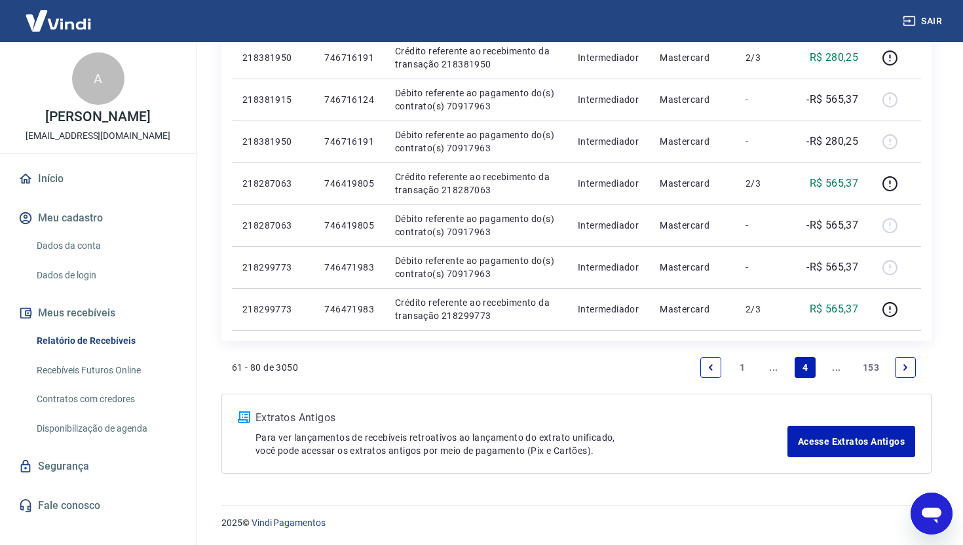
click at [896, 366] on link "Next page" at bounding box center [905, 367] width 21 height 21
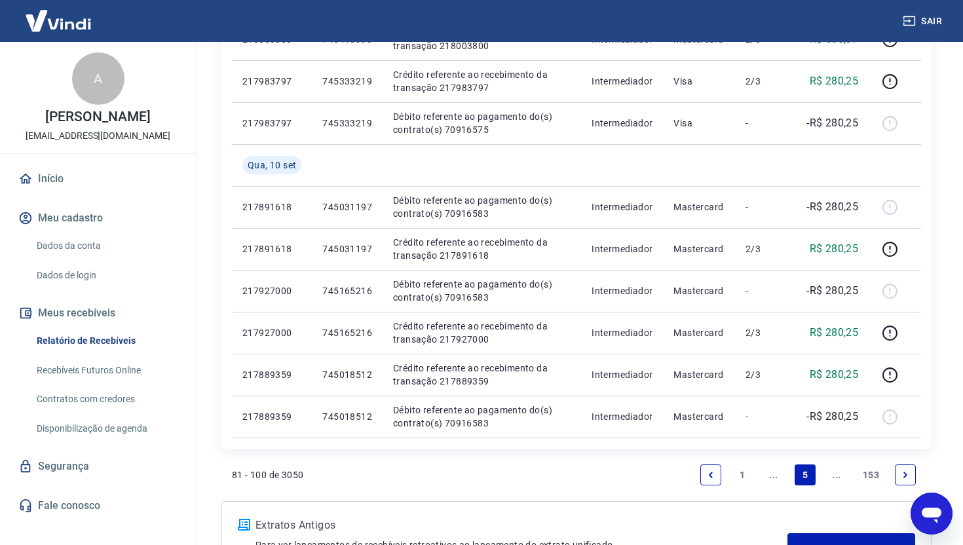
scroll to position [877, 0]
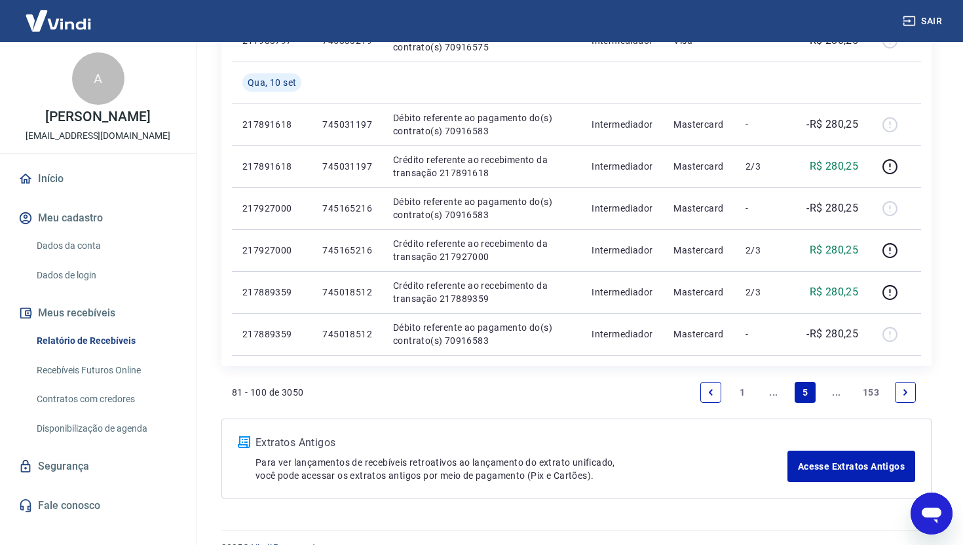
click at [907, 388] on icon "Next page" at bounding box center [904, 392] width 9 height 9
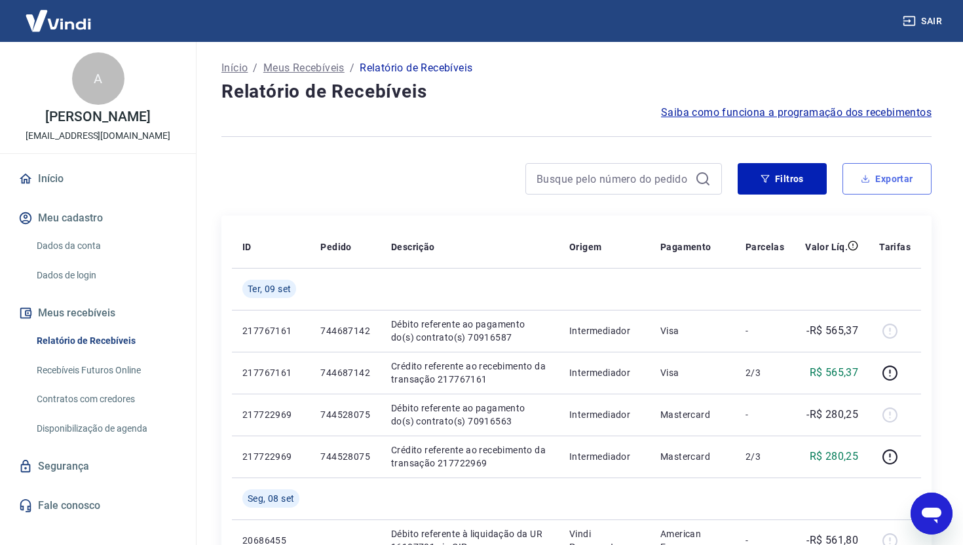
click at [883, 172] on button "Exportar" at bounding box center [886, 178] width 89 height 31
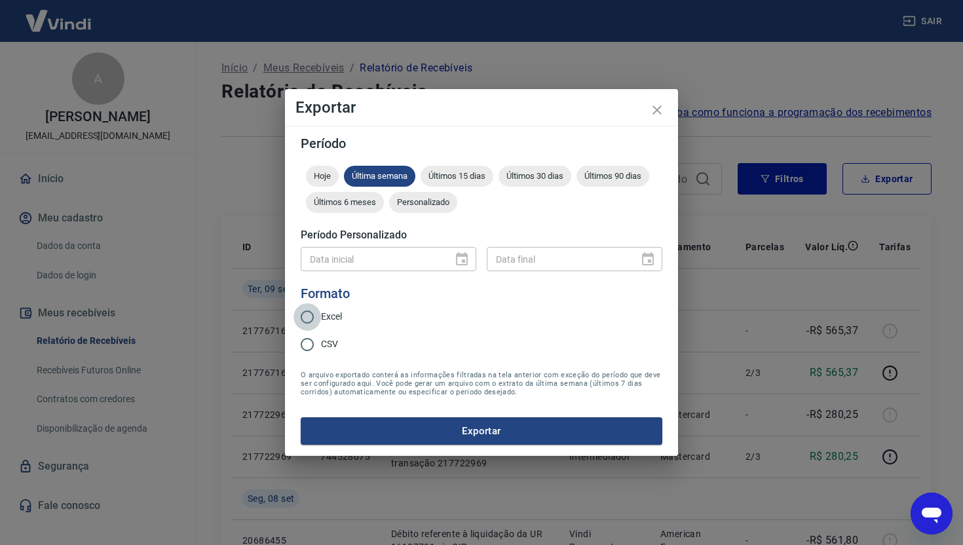
click at [308, 317] on input "Excel" at bounding box center [307, 317] width 28 height 28
radio input "true"
click at [352, 203] on span "Últimos 6 meses" at bounding box center [345, 202] width 78 height 10
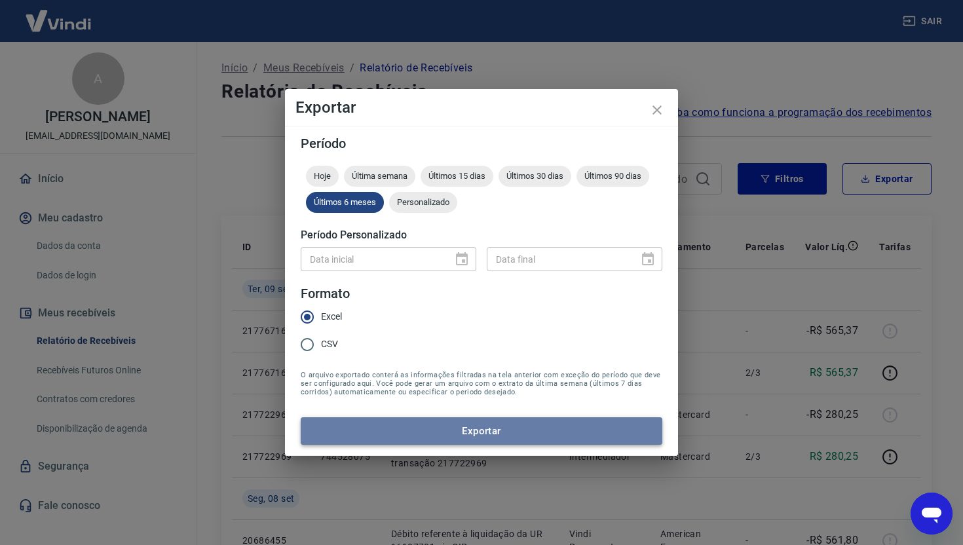
click at [510, 428] on button "Exportar" at bounding box center [481, 431] width 361 height 28
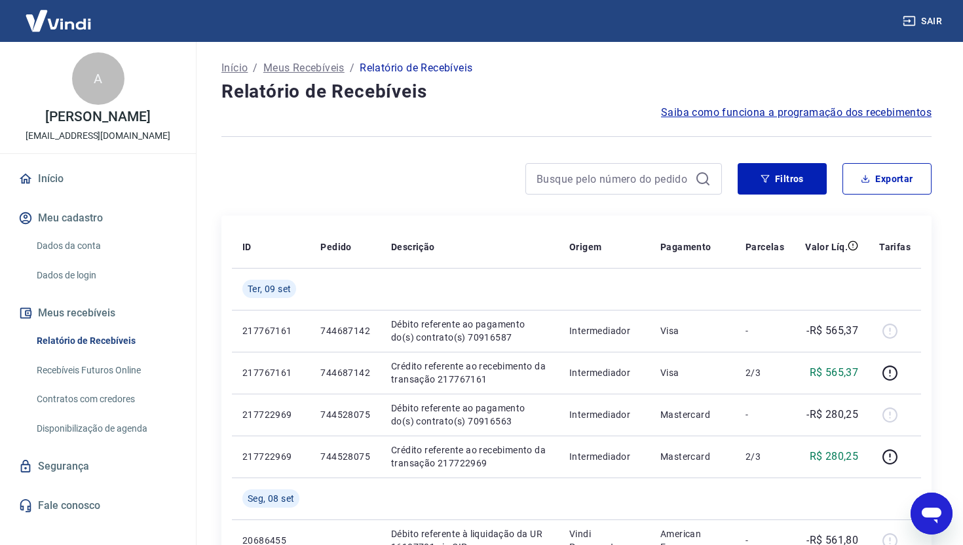
click at [66, 518] on link "Fale conosco" at bounding box center [98, 505] width 164 height 29
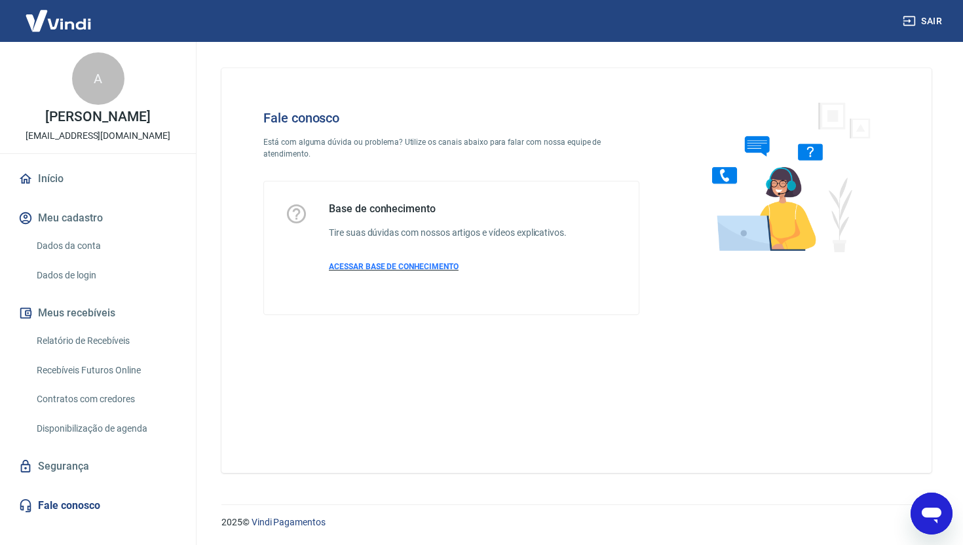
click at [413, 268] on span "ACESSAR BASE DE CONHECIMENTO" at bounding box center [394, 266] width 130 height 9
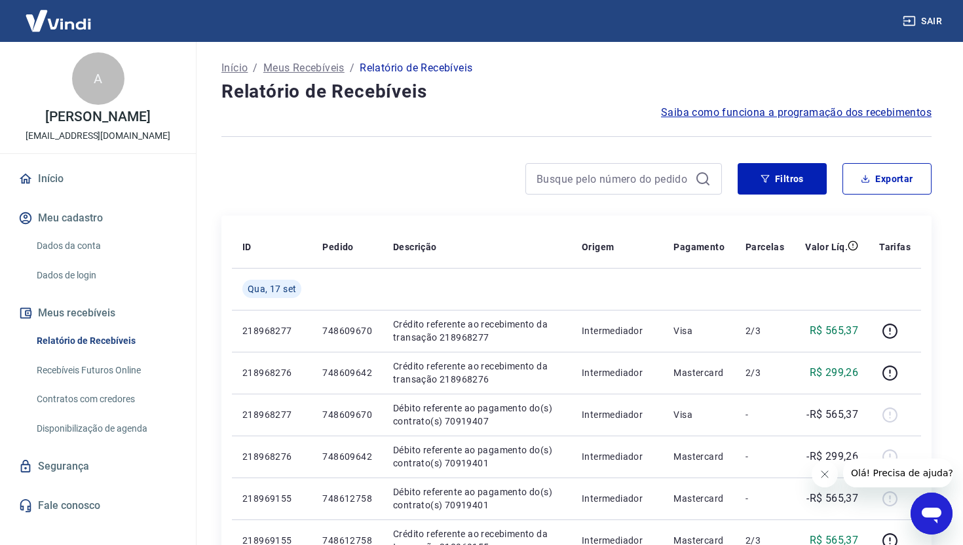
scroll to position [71, 0]
